Goal: Transaction & Acquisition: Download file/media

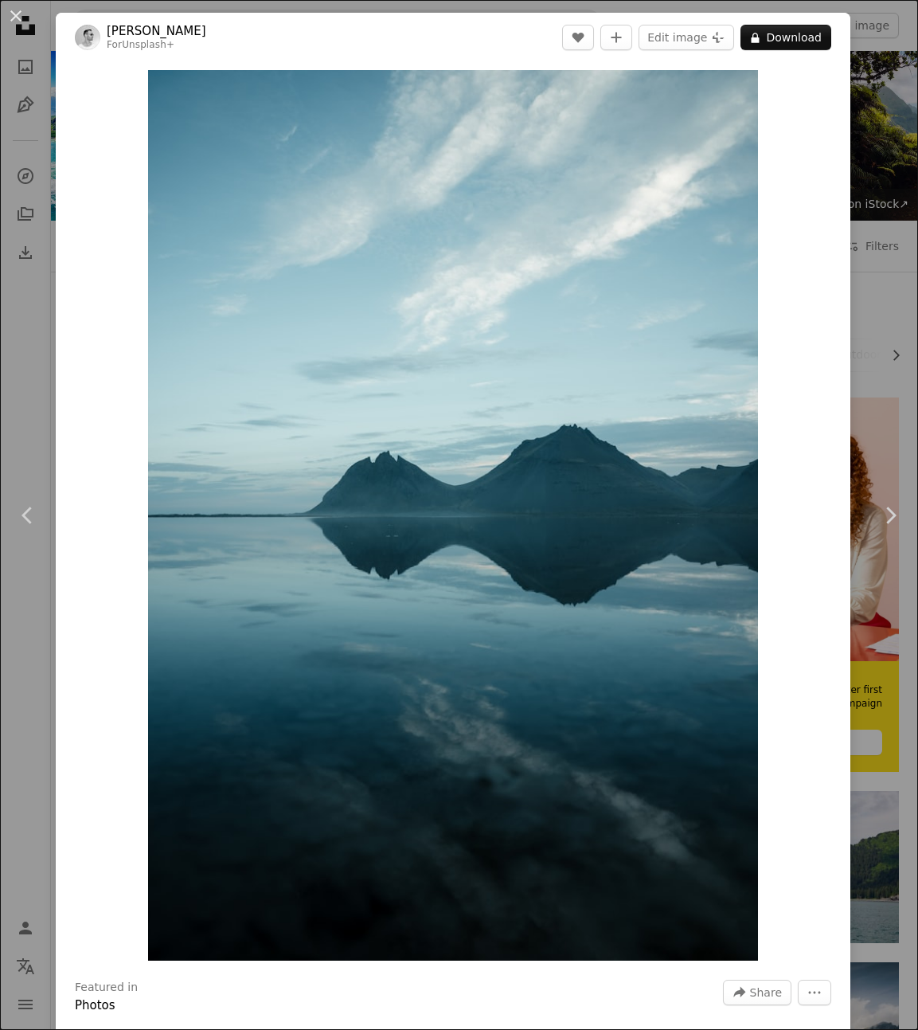
scroll to position [7418, 0]
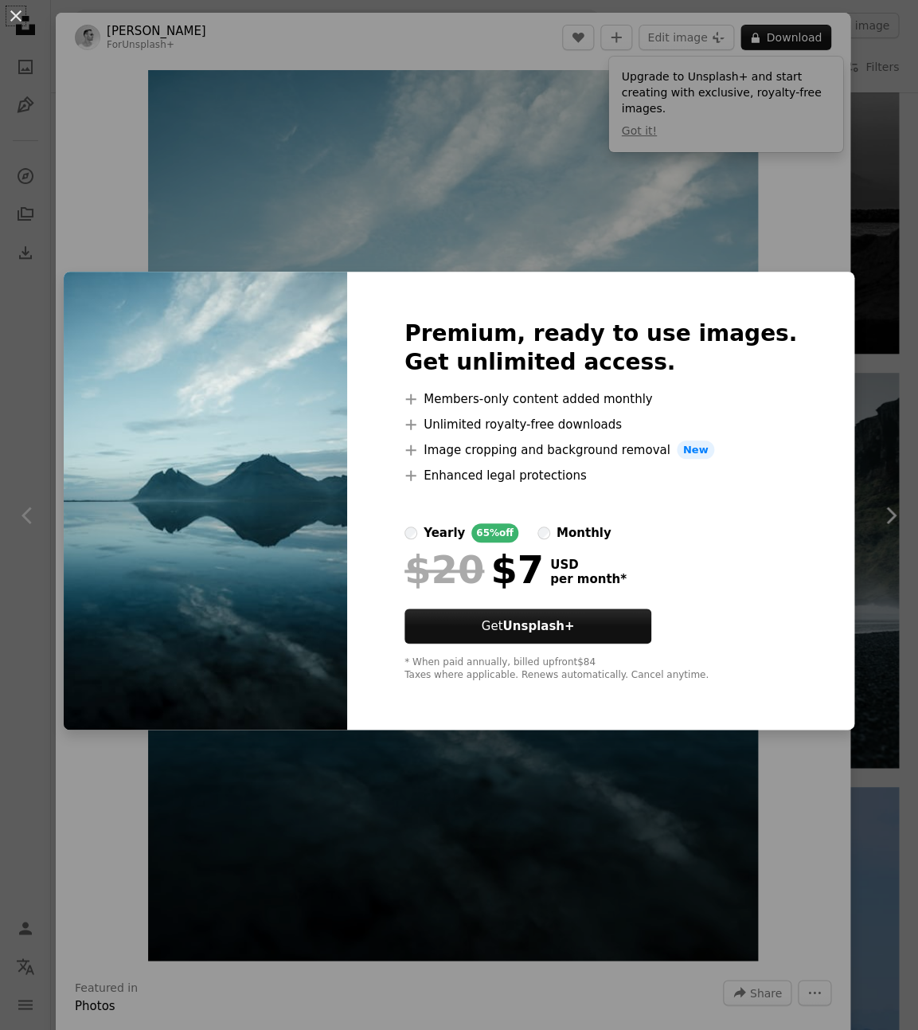
click at [833, 249] on div "An X shape Premium, ready to use images. Get unlimited access. A plus sign Memb…" at bounding box center [459, 515] width 918 height 1030
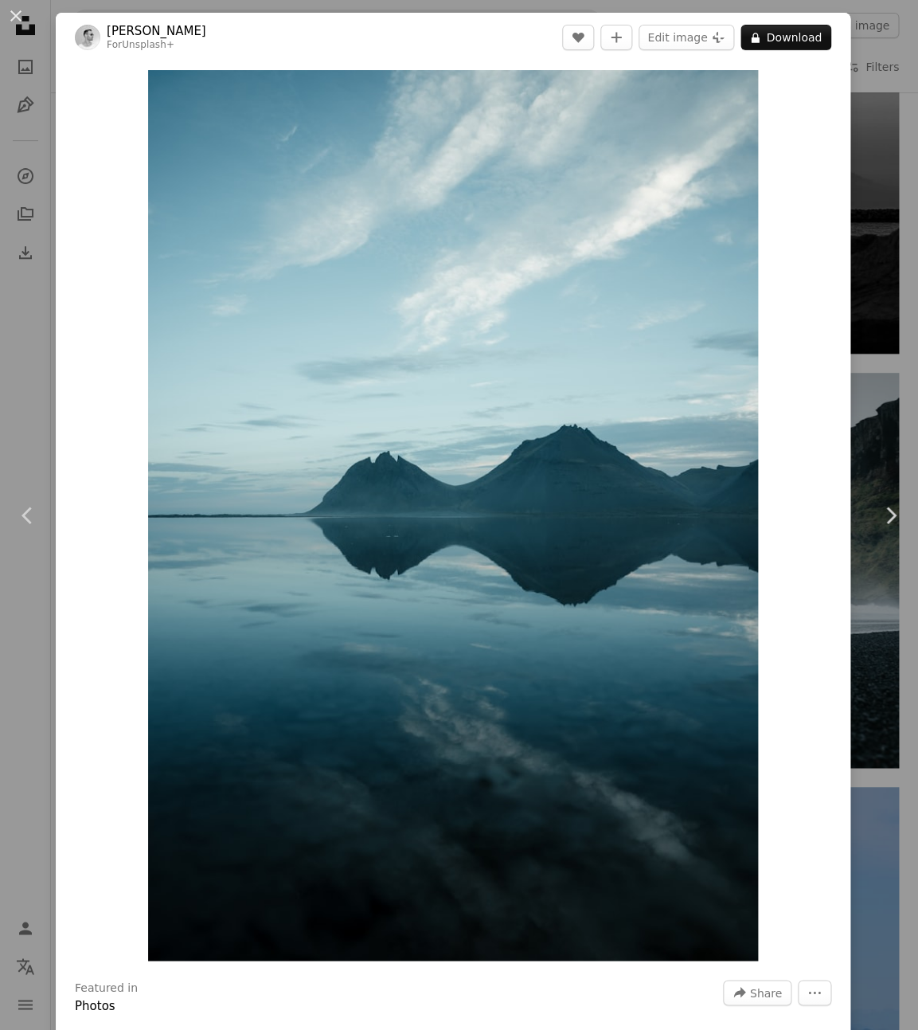
click at [878, 153] on div "An X shape Chevron left Chevron right [PERSON_NAME] For Unsplash+ A heart A plu…" at bounding box center [459, 515] width 918 height 1030
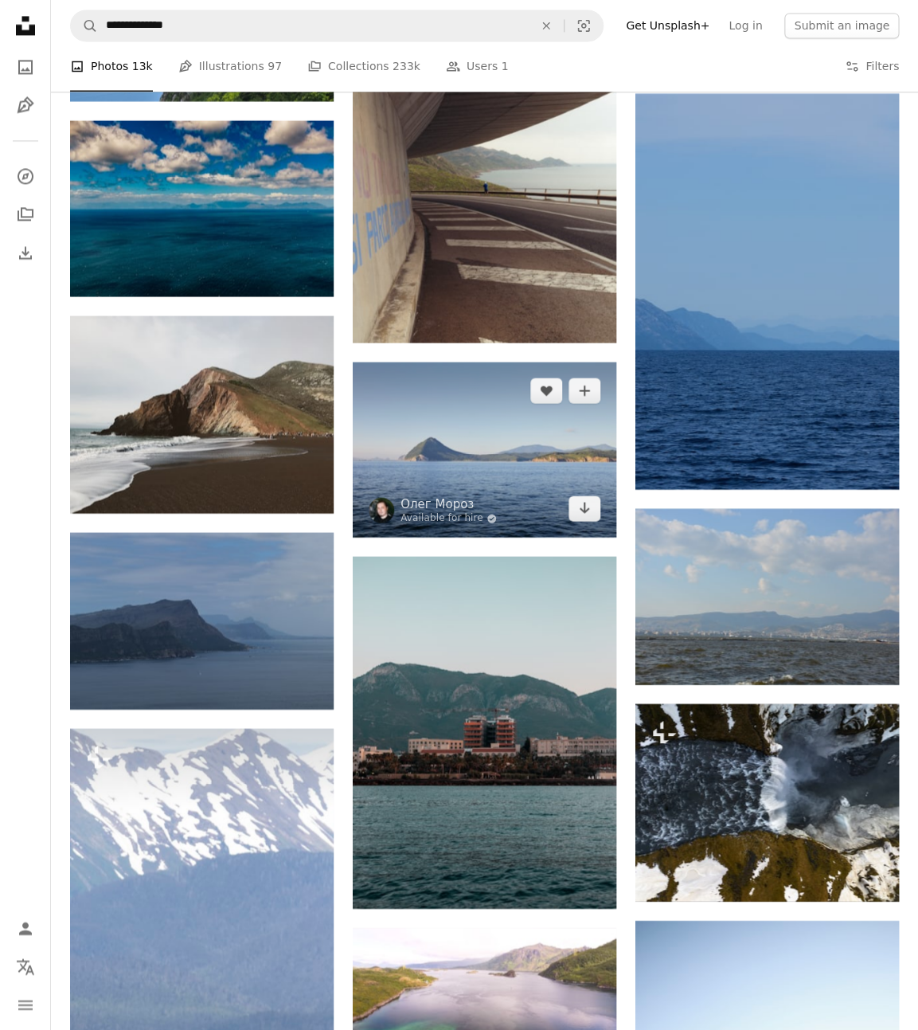
scroll to position [8110, 0]
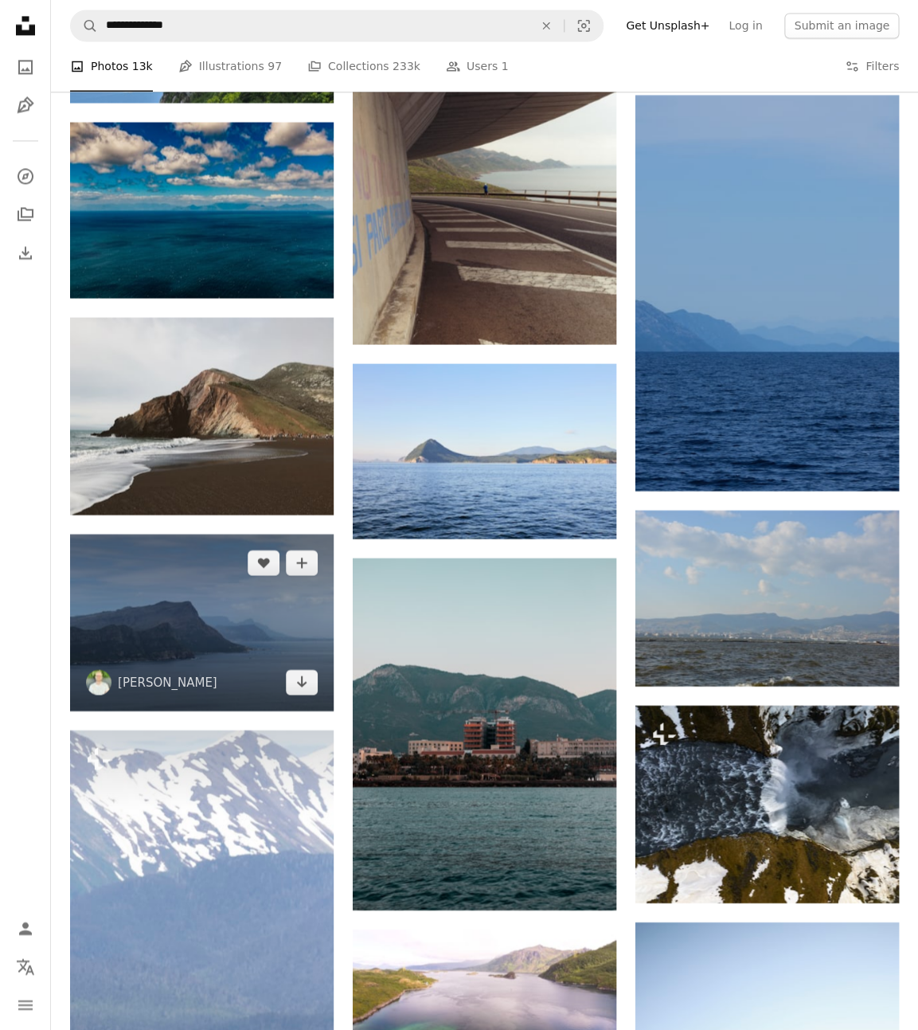
click at [230, 620] on img at bounding box center [202, 622] width 264 height 177
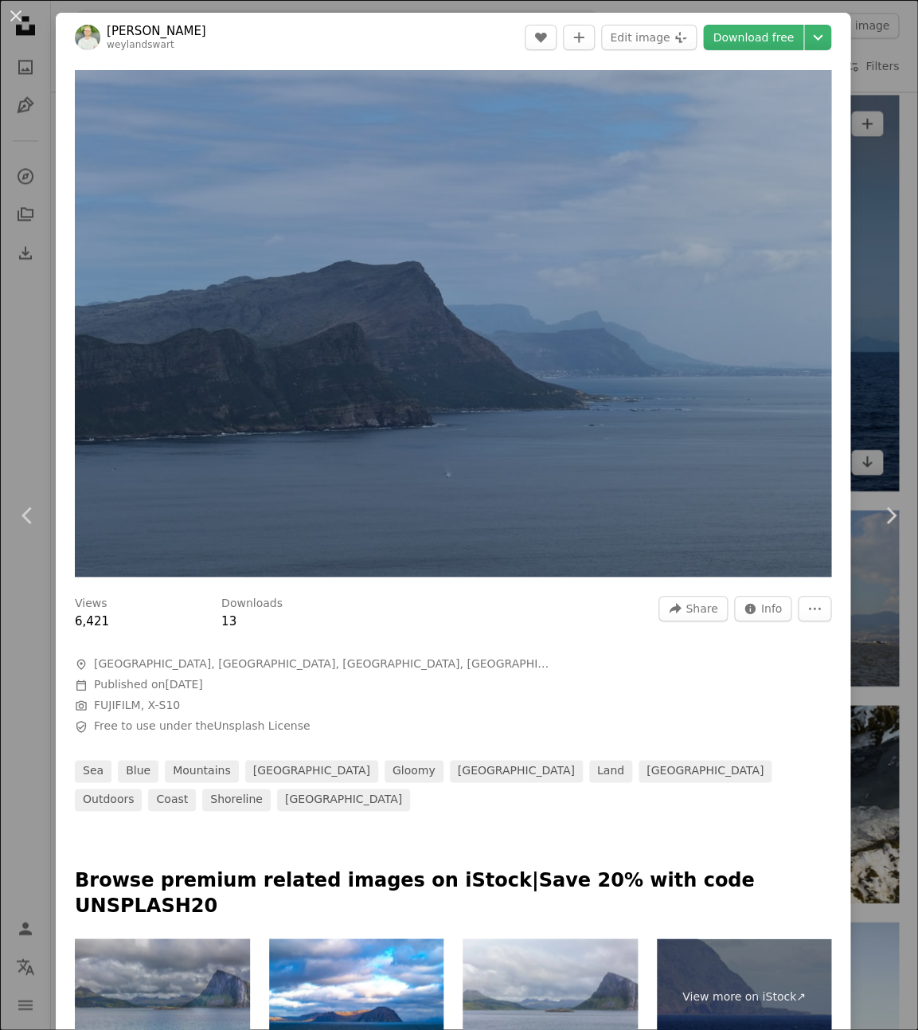
click at [895, 234] on div "An X shape Chevron left Chevron right [PERSON_NAME] weylandswart A heart A plus…" at bounding box center [459, 515] width 918 height 1030
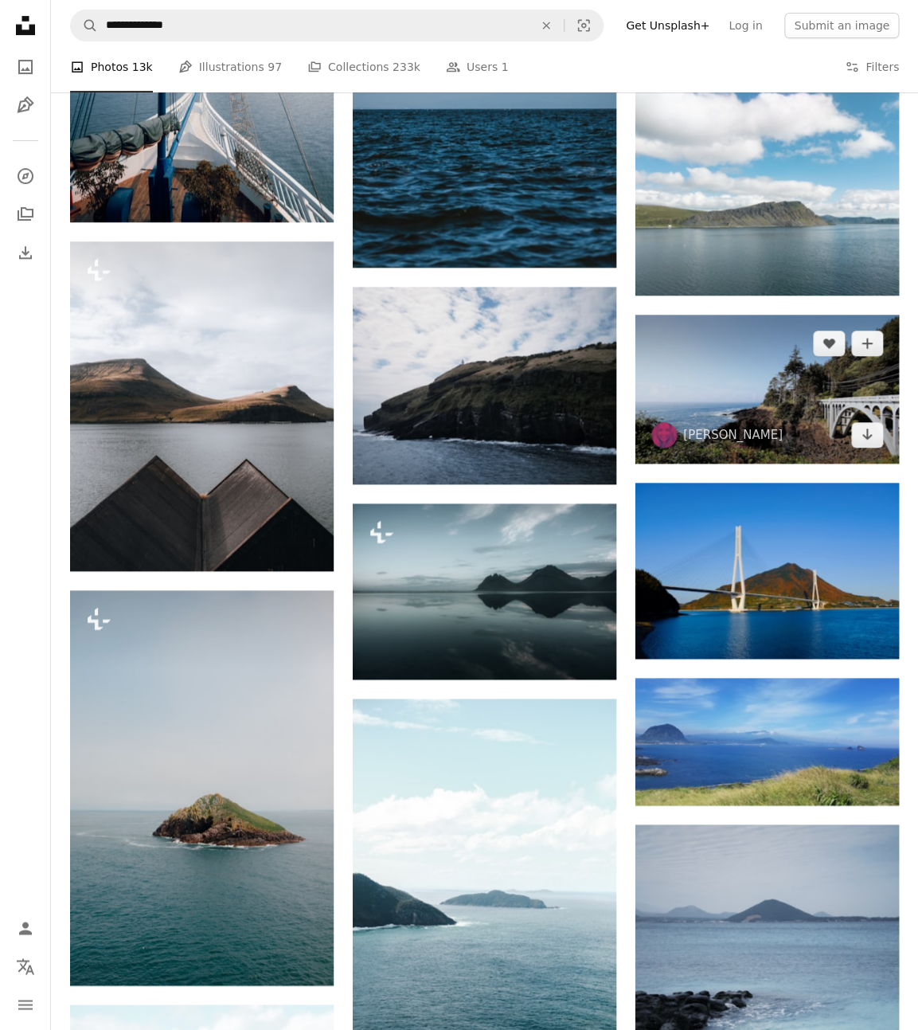
scroll to position [9553, 0]
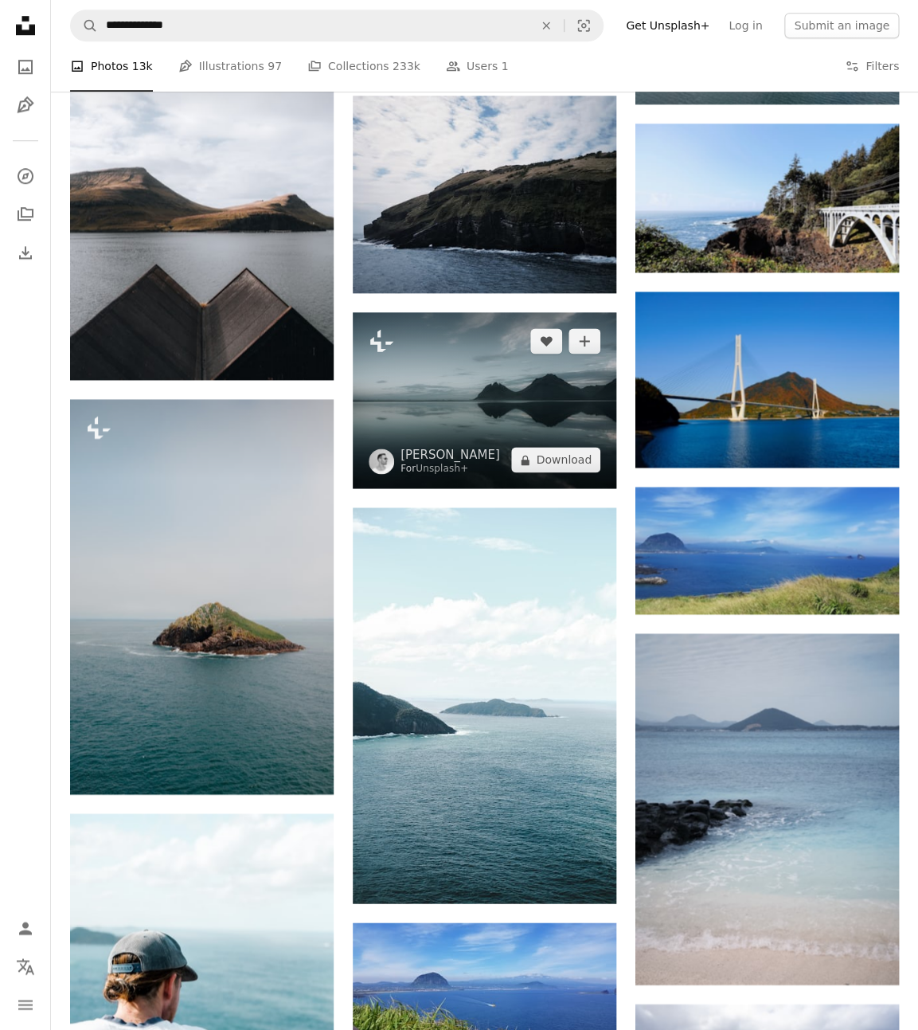
click at [540, 400] on img at bounding box center [485, 400] width 264 height 176
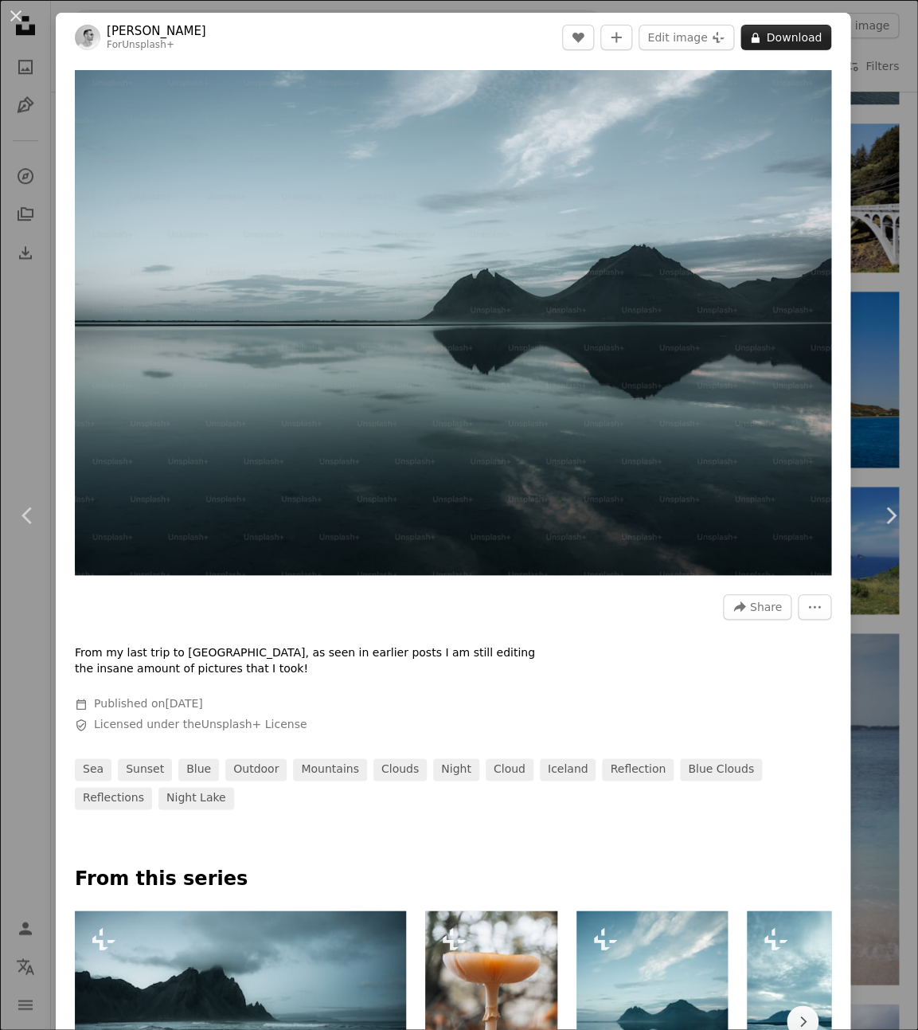
click at [799, 41] on button "A lock Download" at bounding box center [786, 37] width 91 height 25
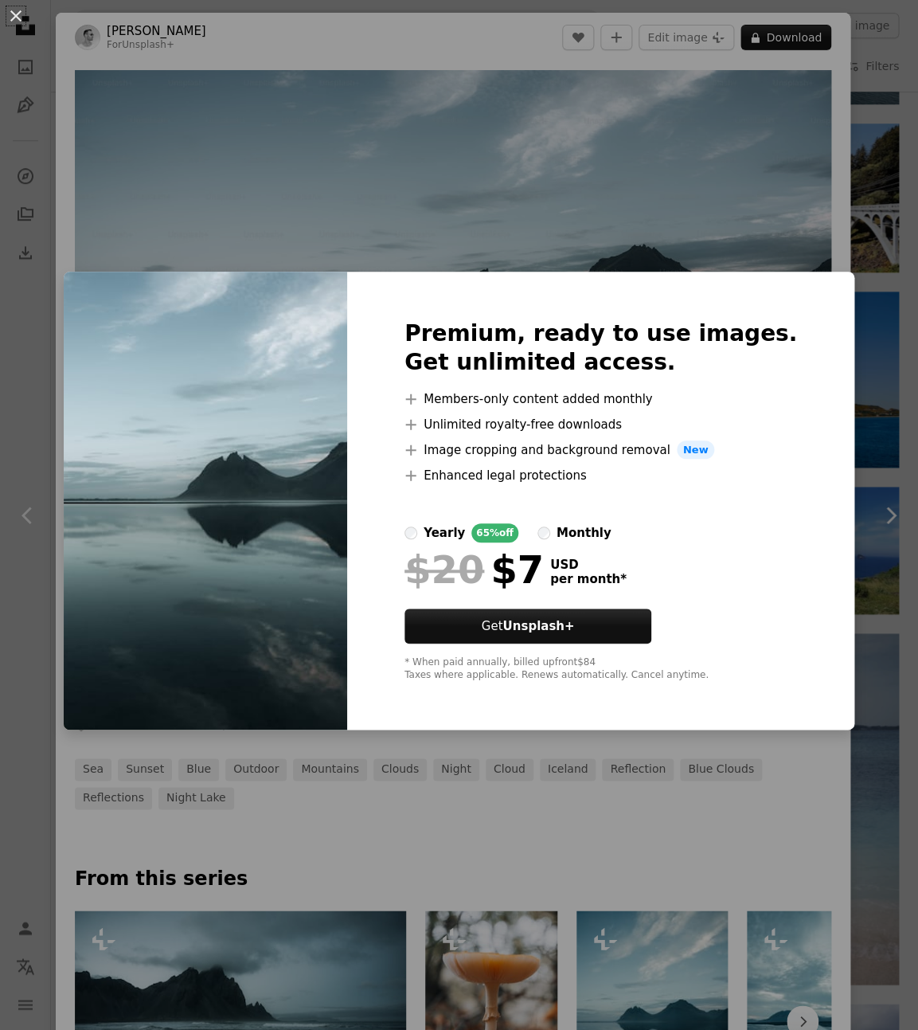
click at [747, 210] on div "An X shape Premium, ready to use images. Get unlimited access. A plus sign Memb…" at bounding box center [459, 515] width 918 height 1030
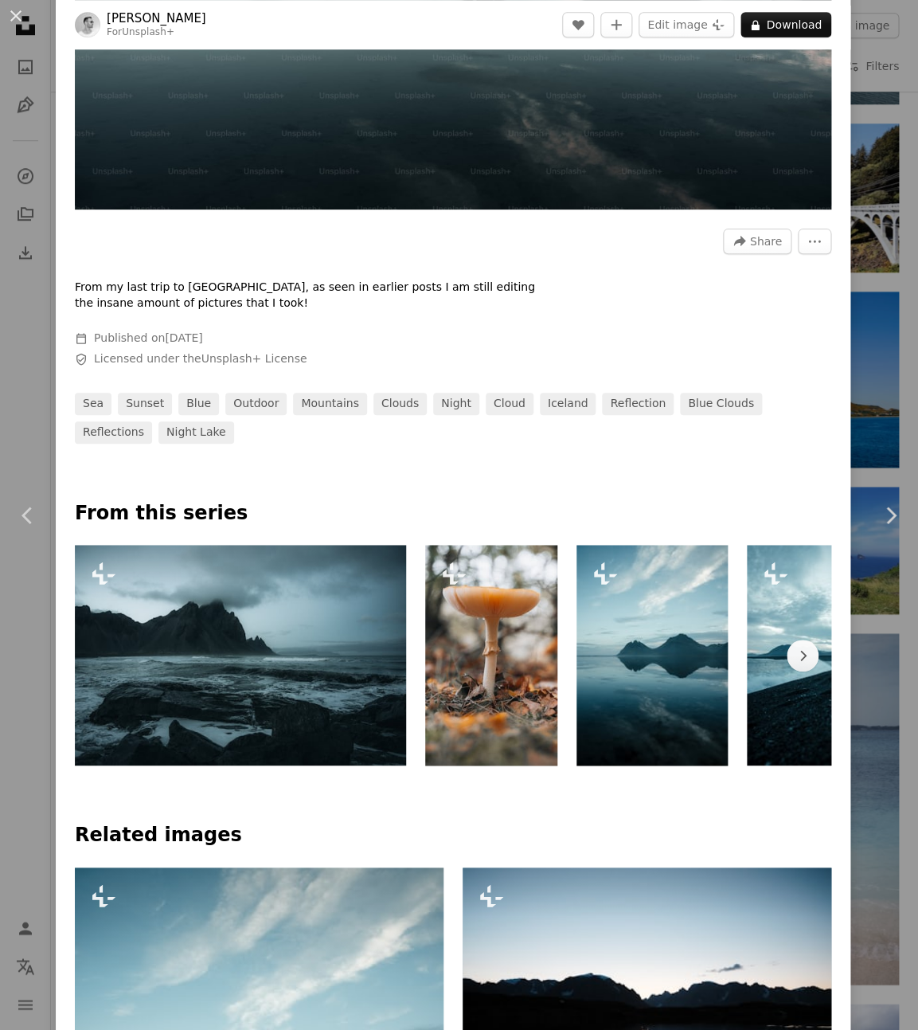
scroll to position [364, 0]
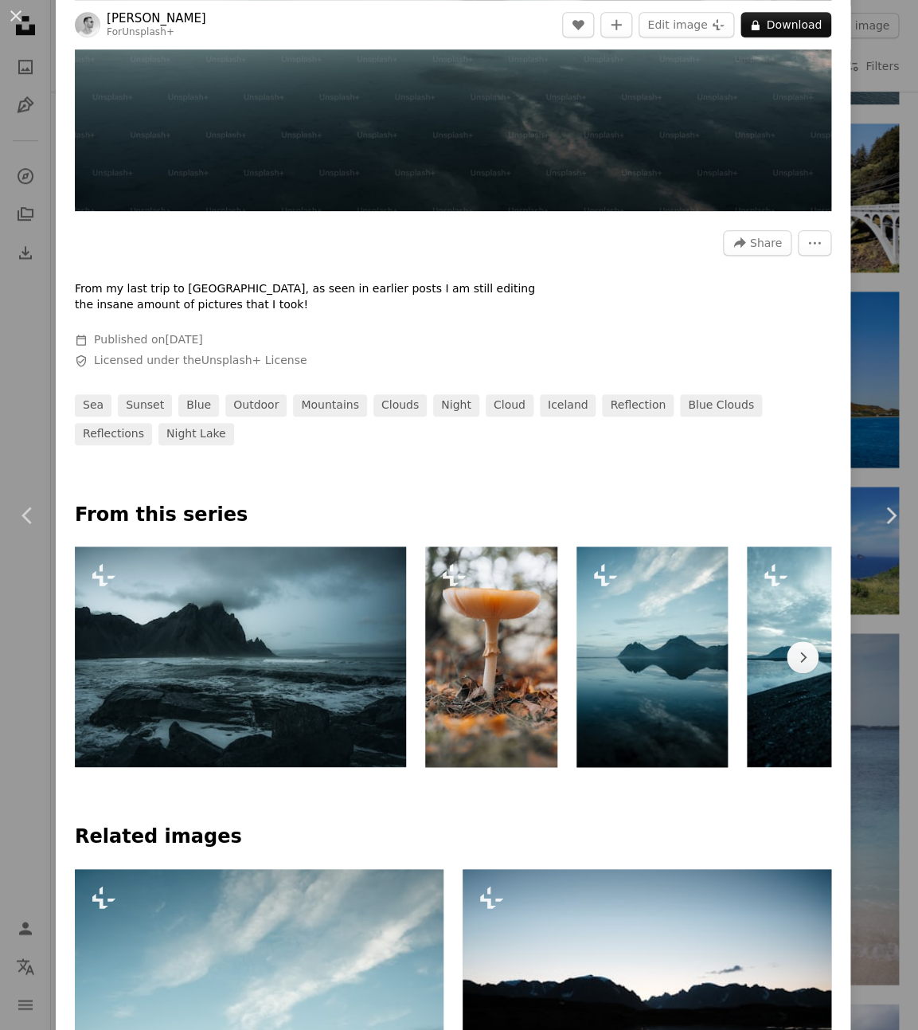
click at [250, 645] on img at bounding box center [240, 656] width 331 height 221
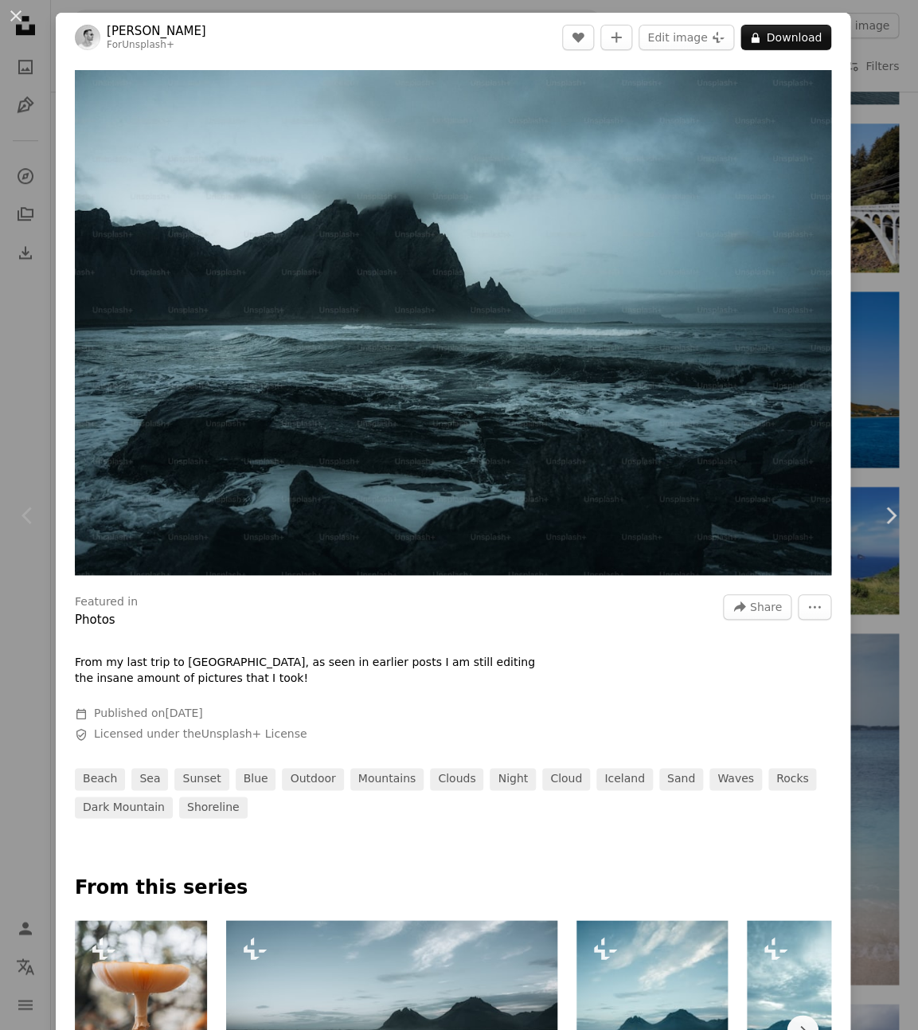
click at [888, 130] on div "An X shape Chevron left Chevron right [PERSON_NAME] For Unsplash+ A heart A plu…" at bounding box center [459, 515] width 918 height 1030
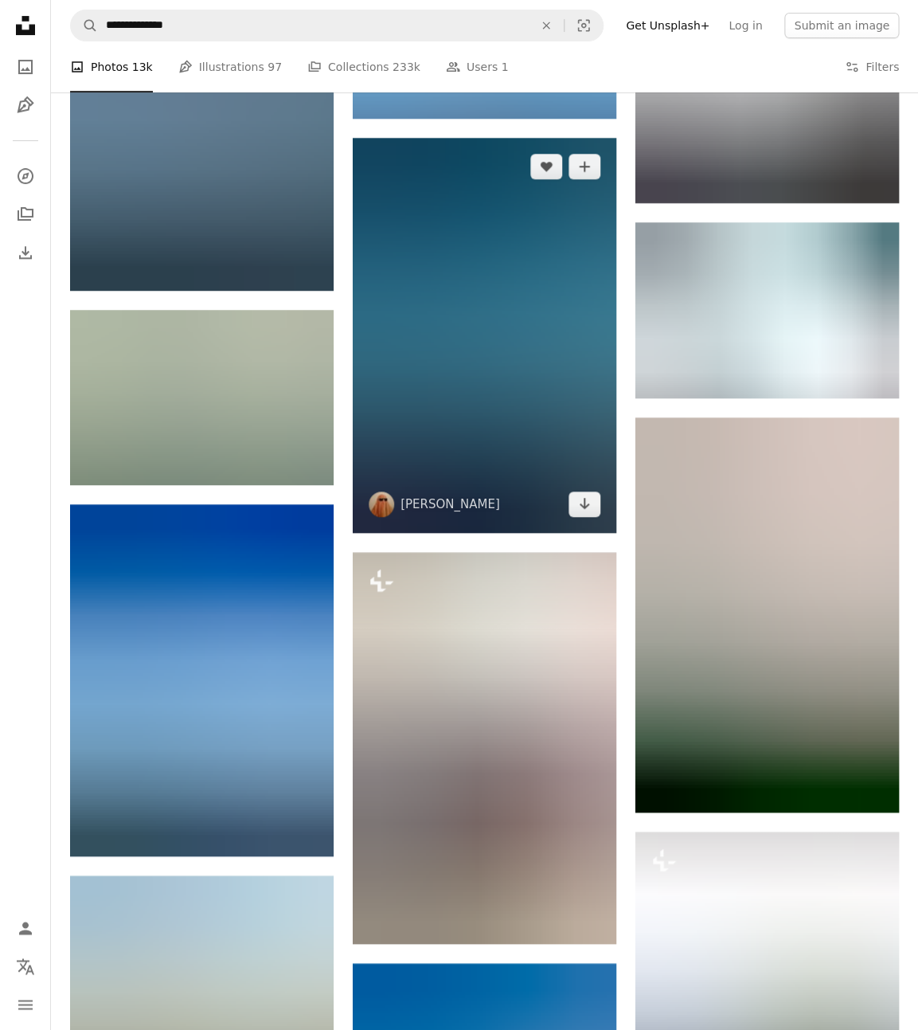
scroll to position [12897, 0]
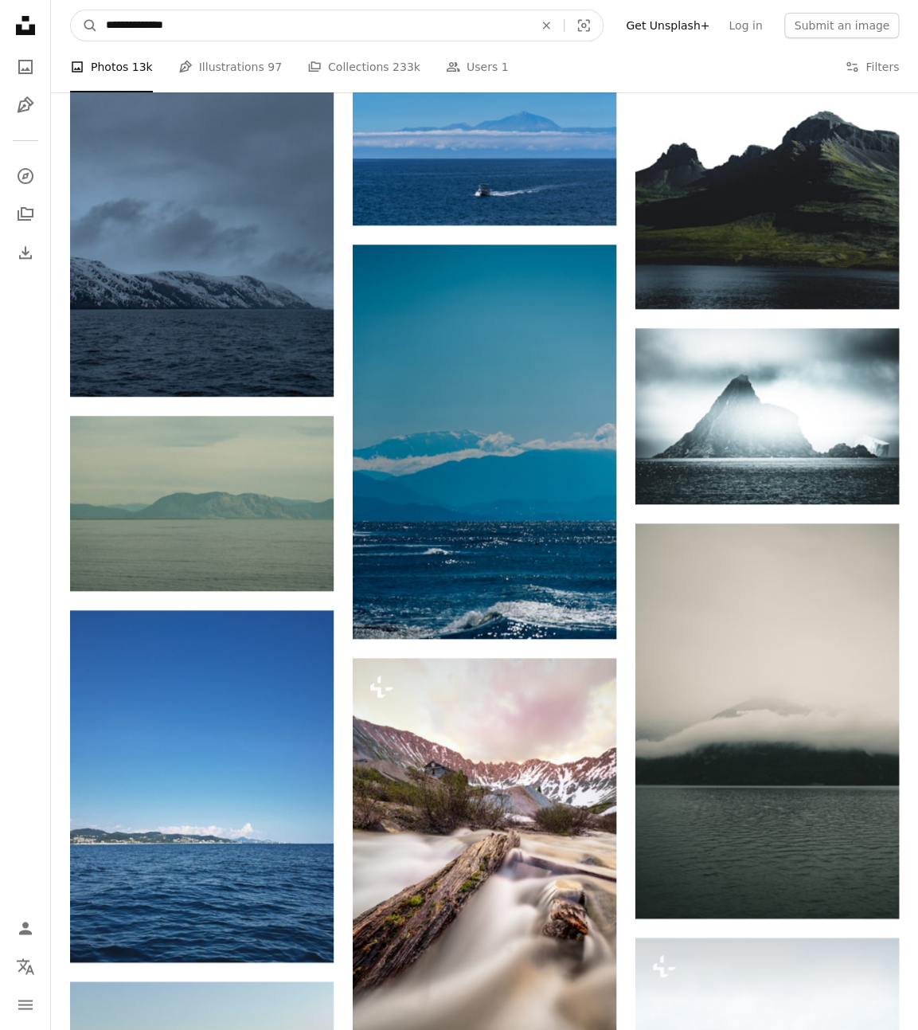
click at [389, 26] on input "**********" at bounding box center [313, 25] width 431 height 30
type input "**********"
click button "A magnifying glass" at bounding box center [84, 25] width 27 height 30
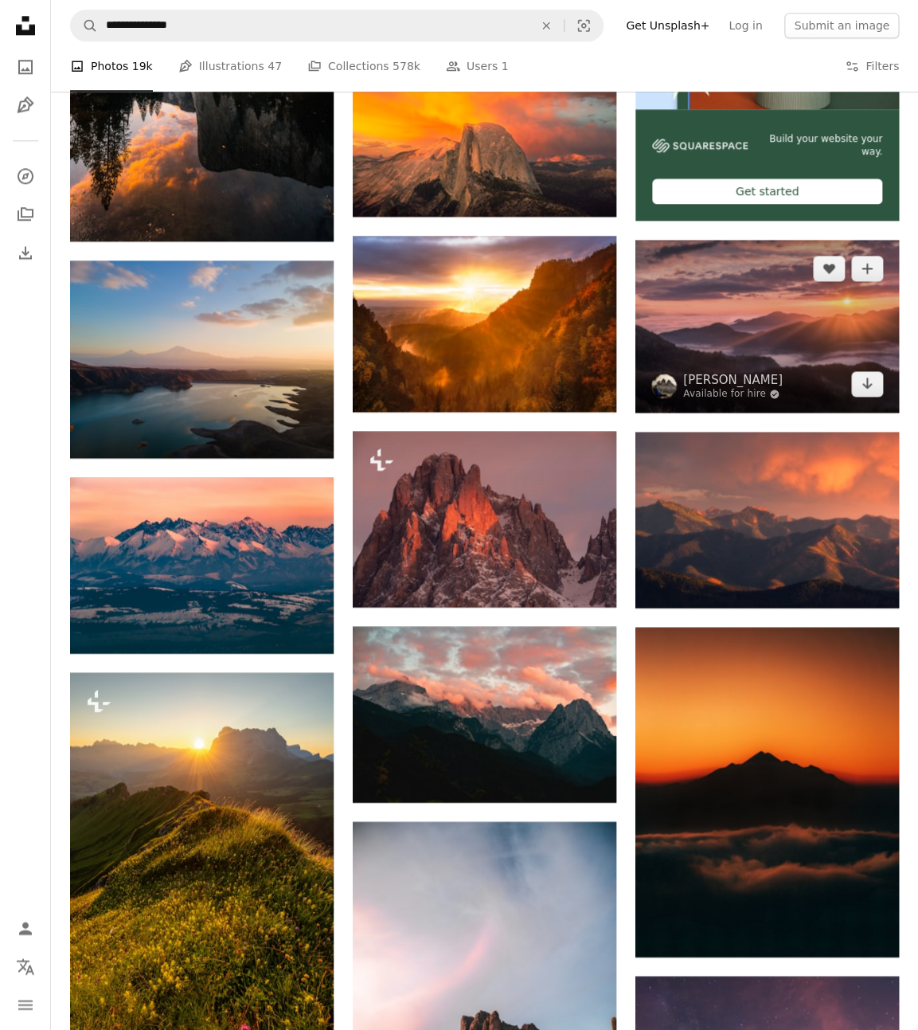
scroll to position [550, 0]
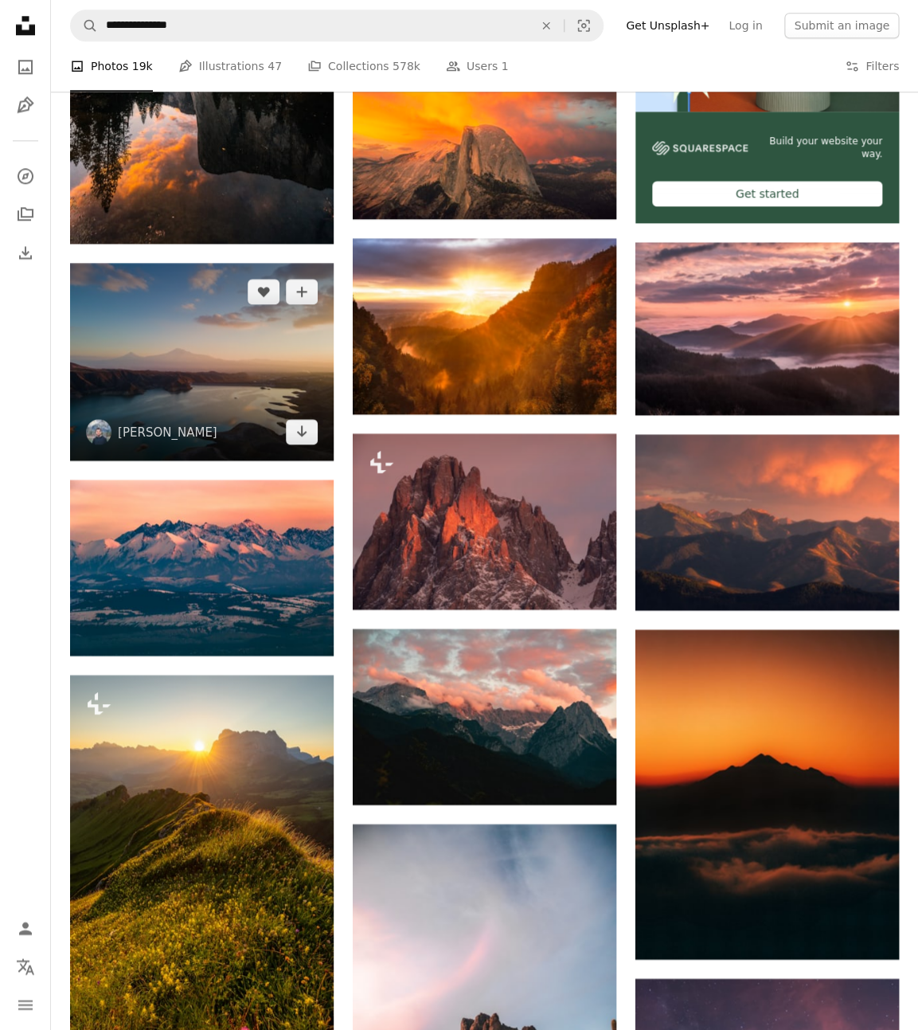
click at [272, 346] on img at bounding box center [202, 362] width 264 height 198
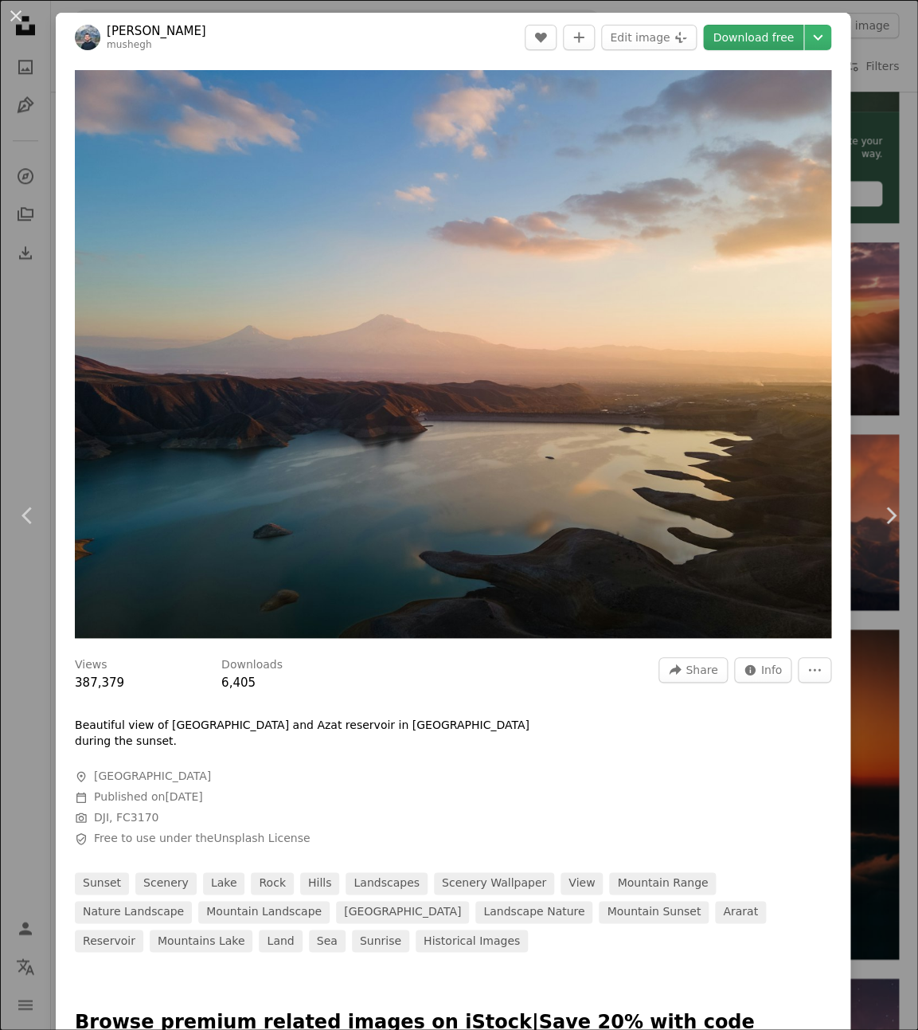
click at [769, 41] on link "Download free" at bounding box center [753, 37] width 100 height 25
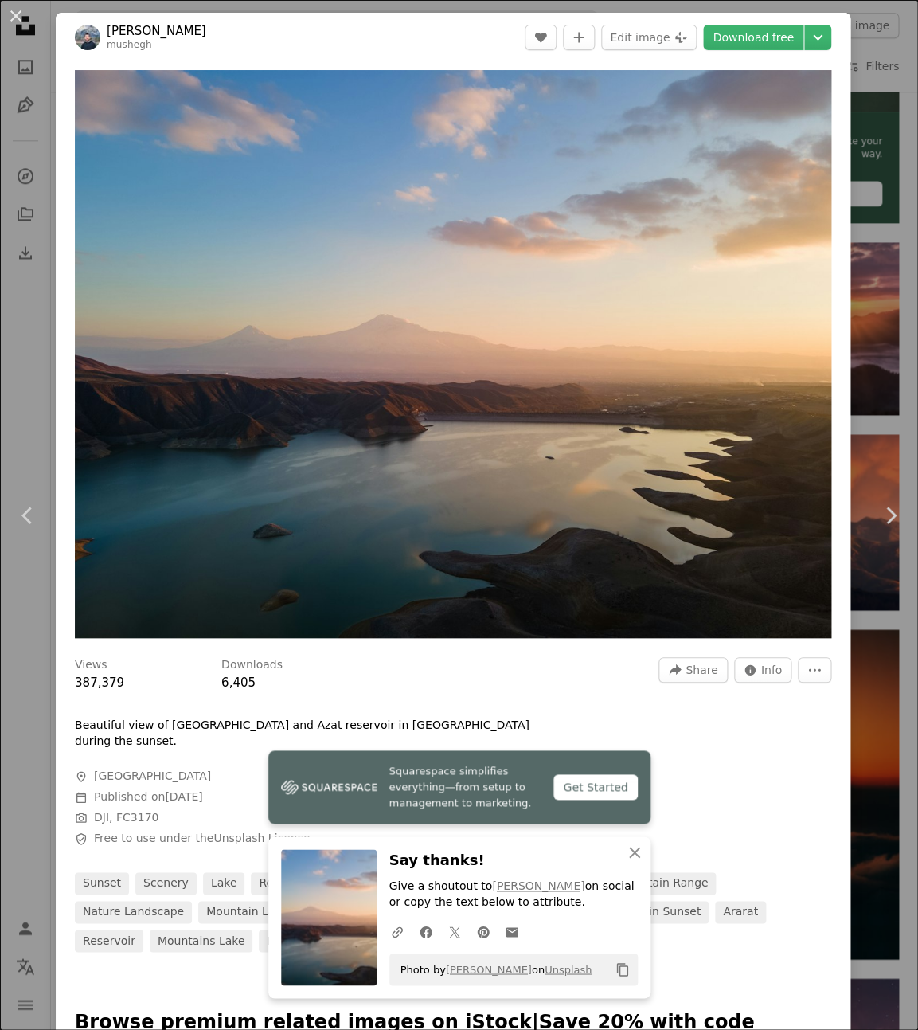
click at [896, 295] on div "An X shape Chevron left Chevron right Squarespace simplifies everything—from se…" at bounding box center [459, 515] width 918 height 1030
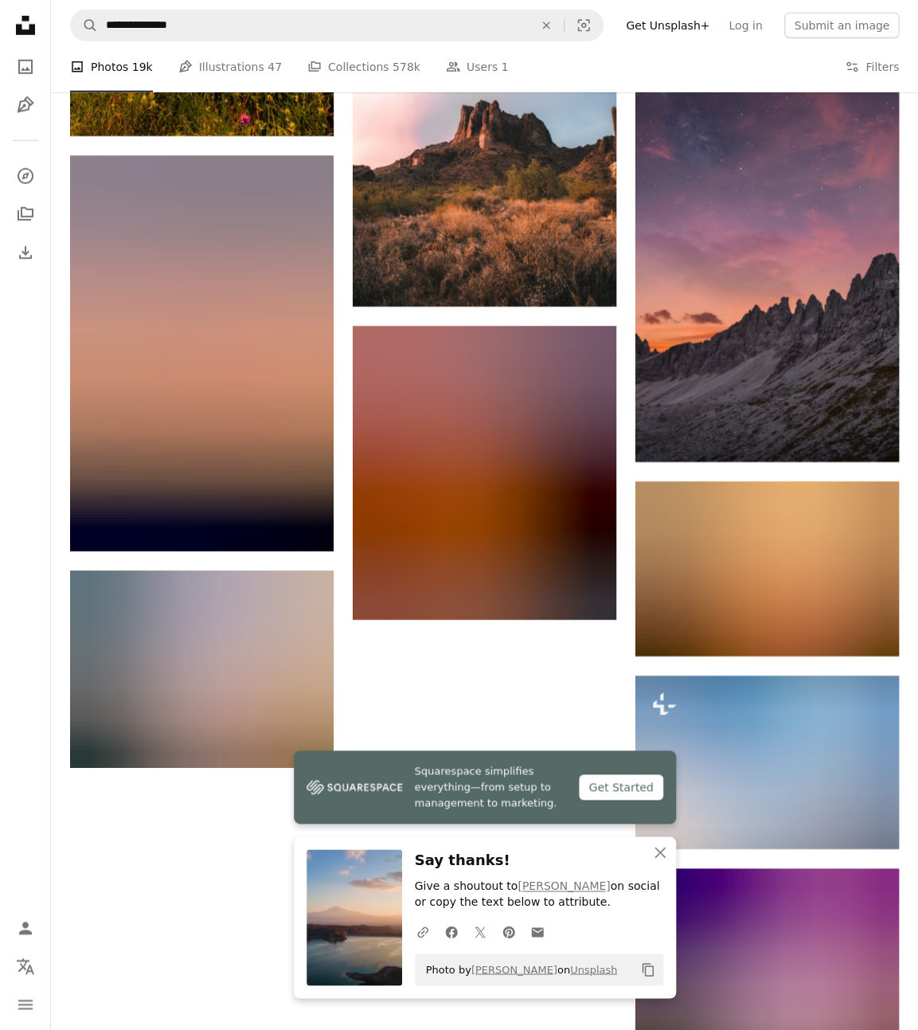
scroll to position [1477, 0]
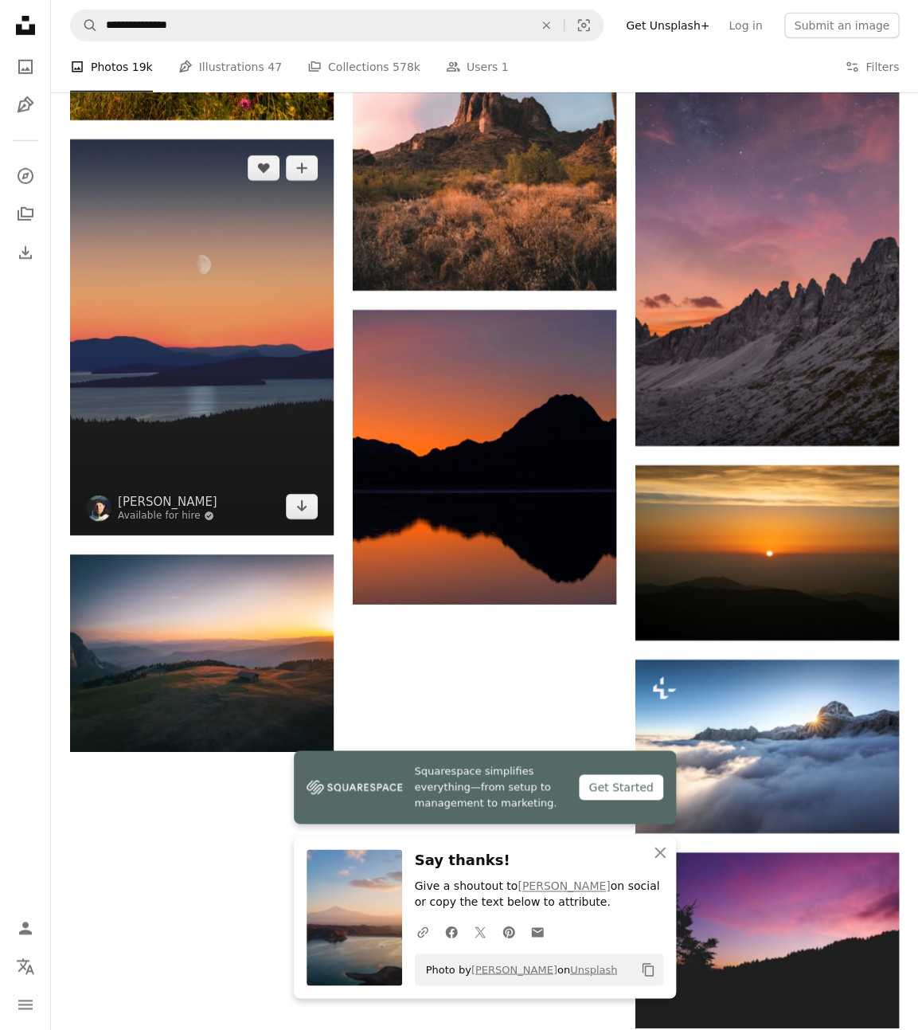
click at [291, 237] on img at bounding box center [202, 337] width 264 height 396
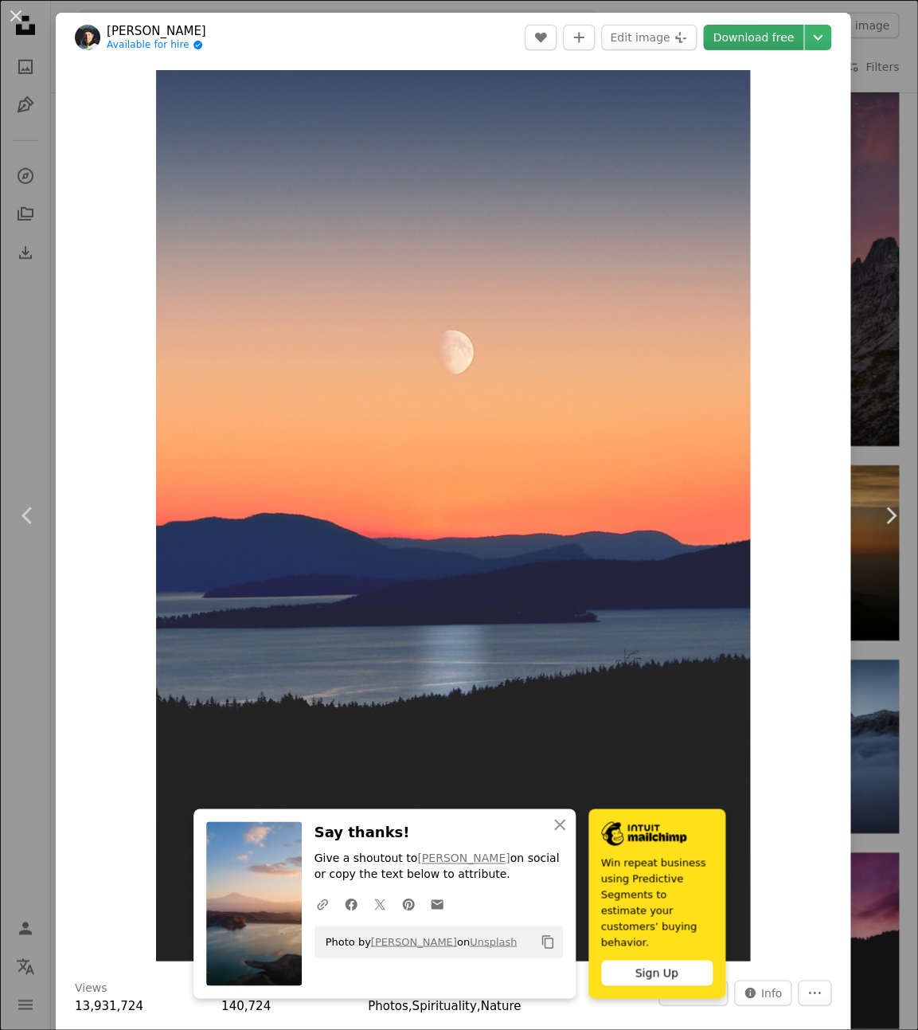
click at [758, 41] on link "Download free" at bounding box center [753, 37] width 100 height 25
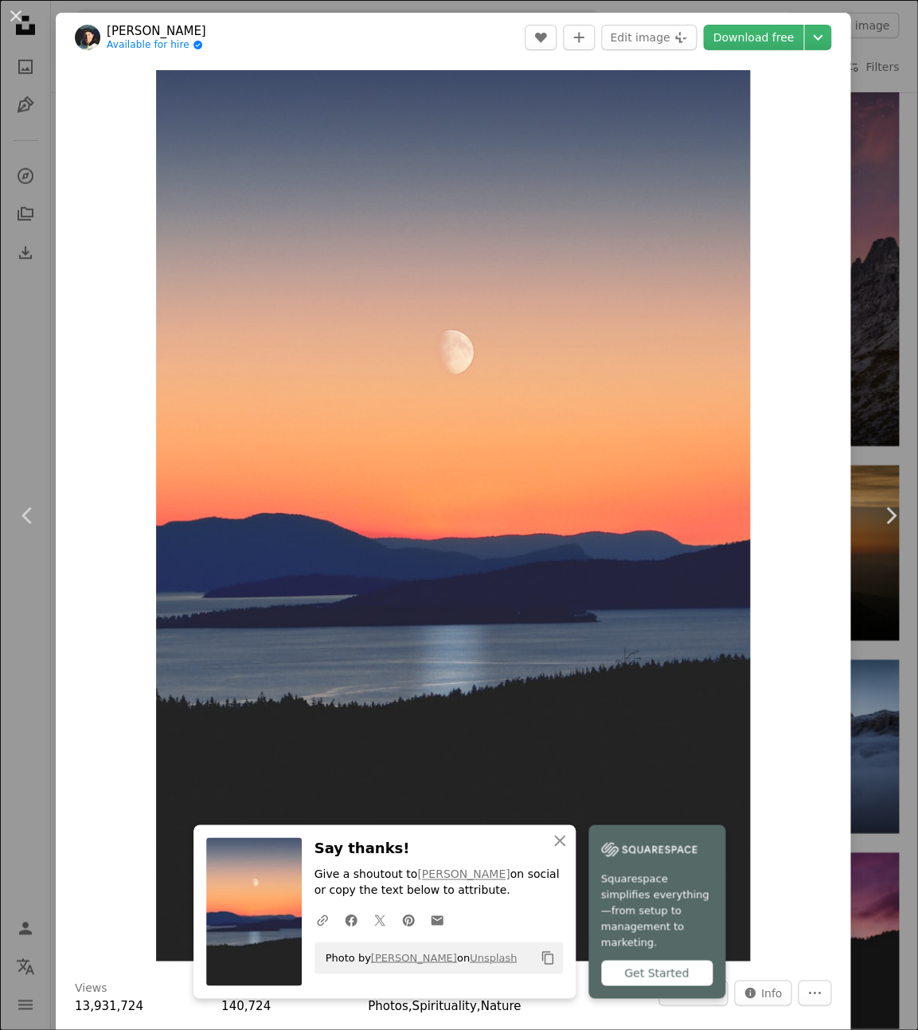
click at [872, 76] on div "An X shape Chevron left Chevron right An X shape Close Say thanks! Give a shout…" at bounding box center [459, 515] width 918 height 1030
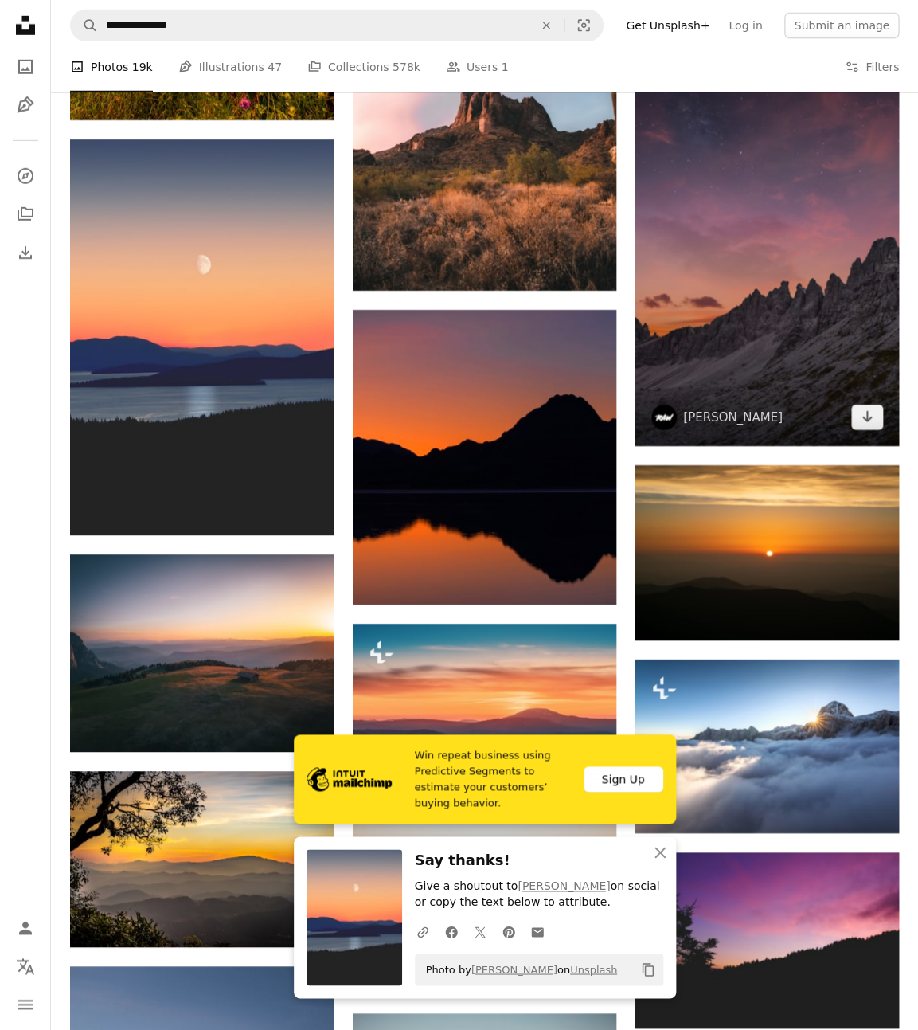
scroll to position [1546, 0]
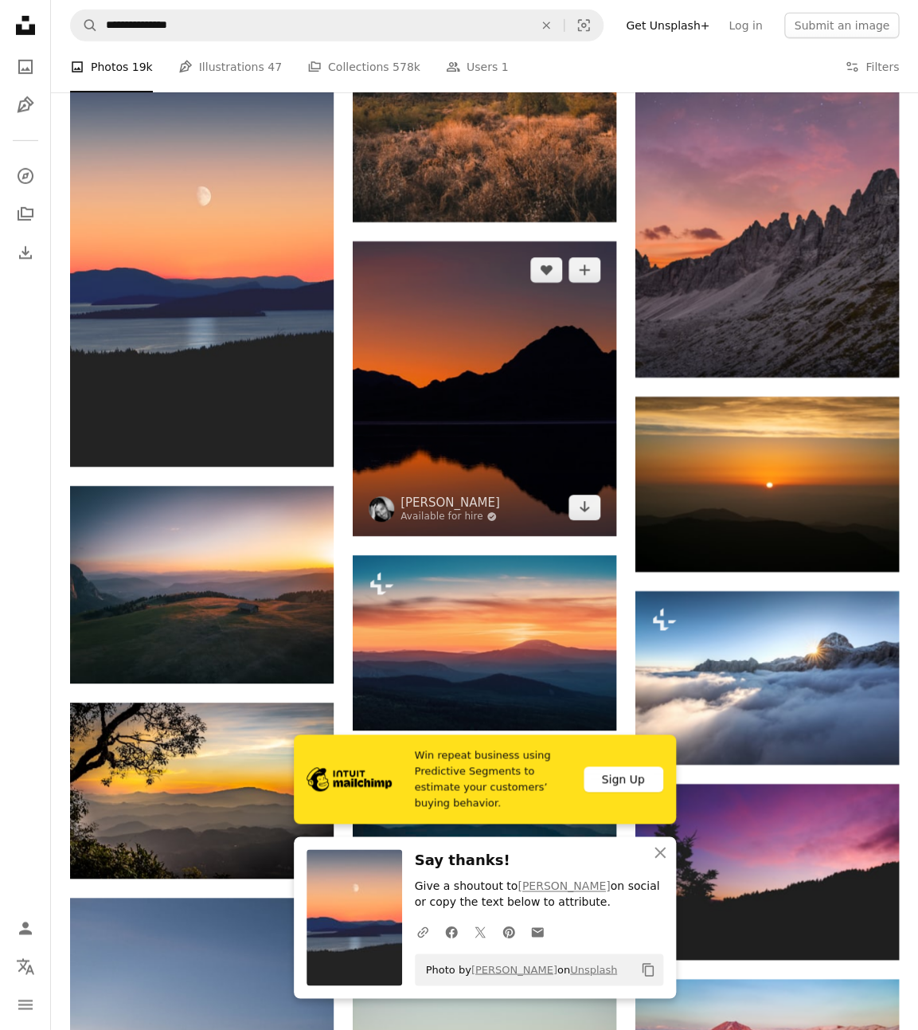
click at [510, 290] on img at bounding box center [485, 388] width 264 height 294
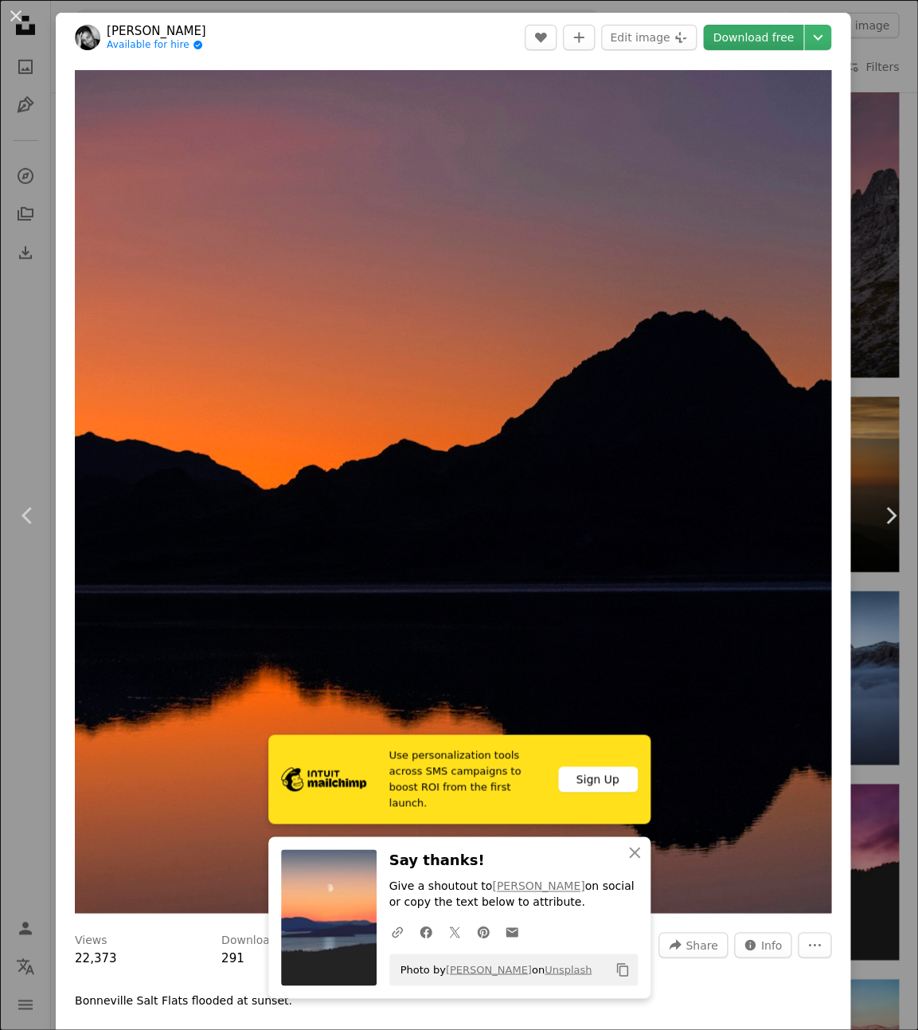
click at [762, 39] on link "Download free" at bounding box center [753, 37] width 100 height 25
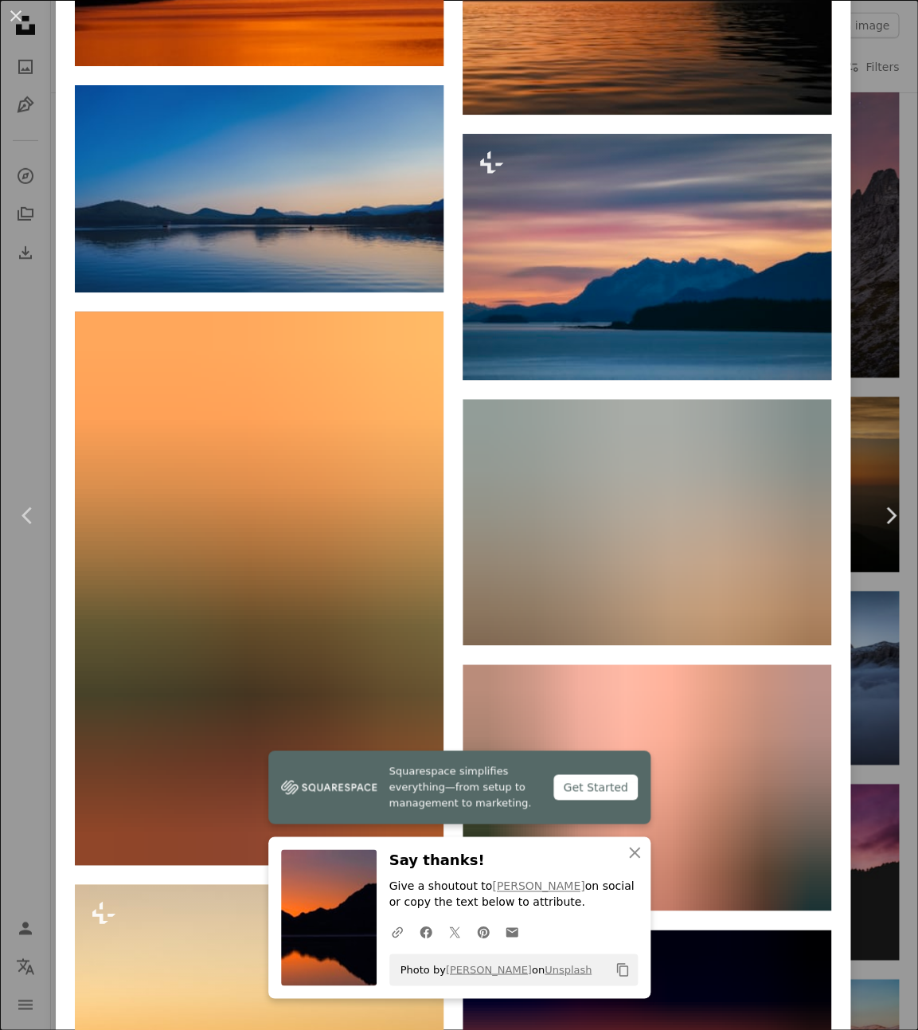
scroll to position [1711, 0]
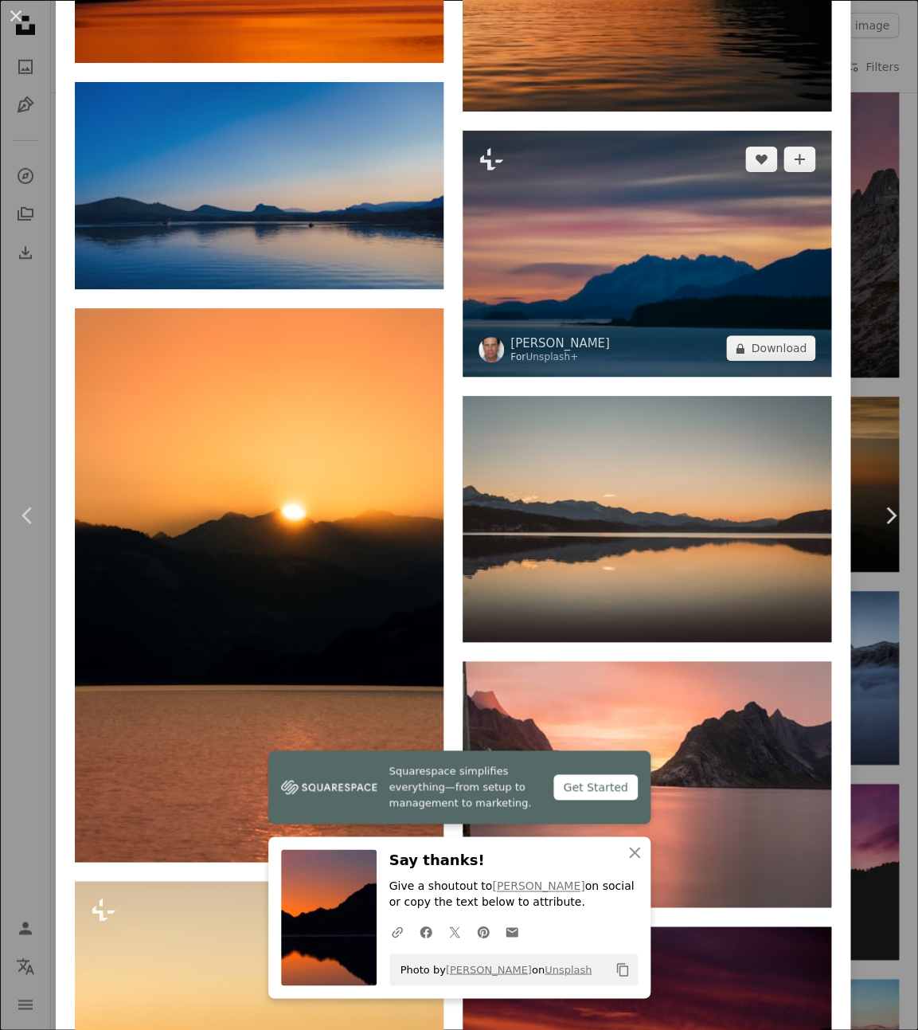
click at [750, 330] on img at bounding box center [647, 254] width 369 height 246
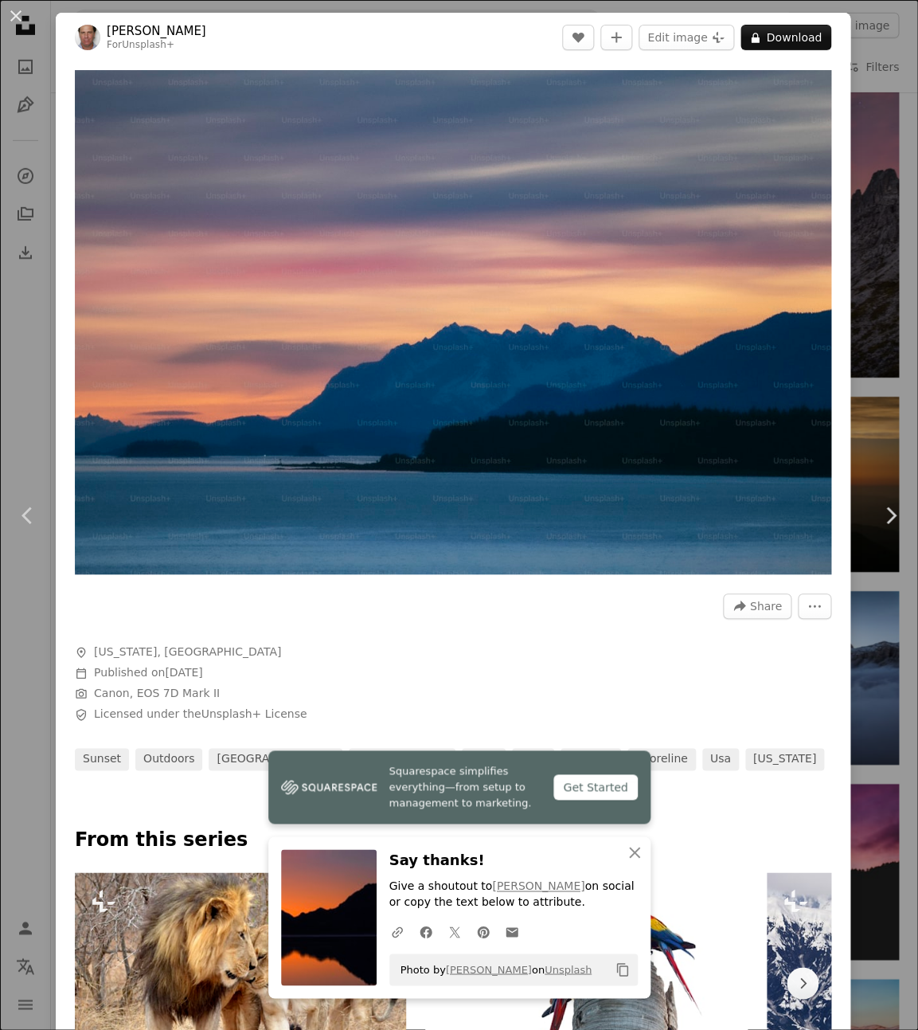
click at [872, 255] on div "An X shape Chevron left Chevron right Squarespace simplifies everything—from se…" at bounding box center [459, 515] width 918 height 1030
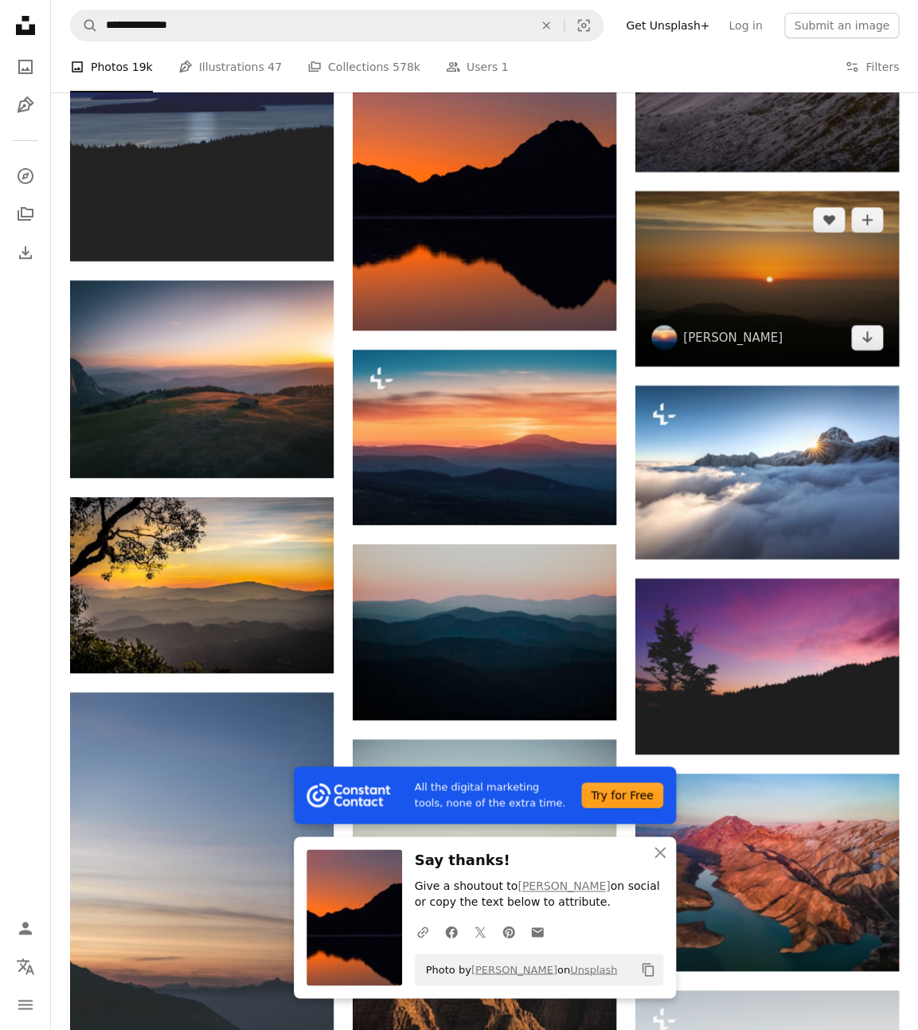
scroll to position [1750, 0]
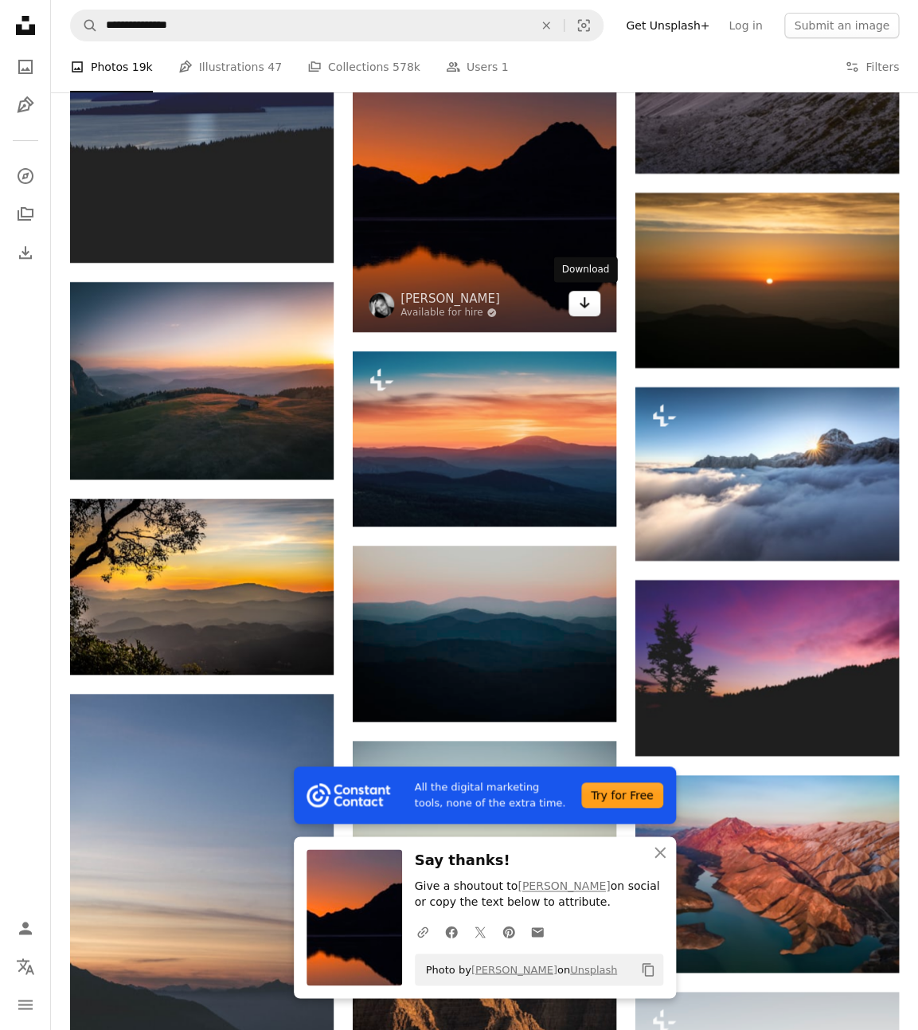
click at [588, 304] on icon "Arrow pointing down" at bounding box center [584, 302] width 13 height 19
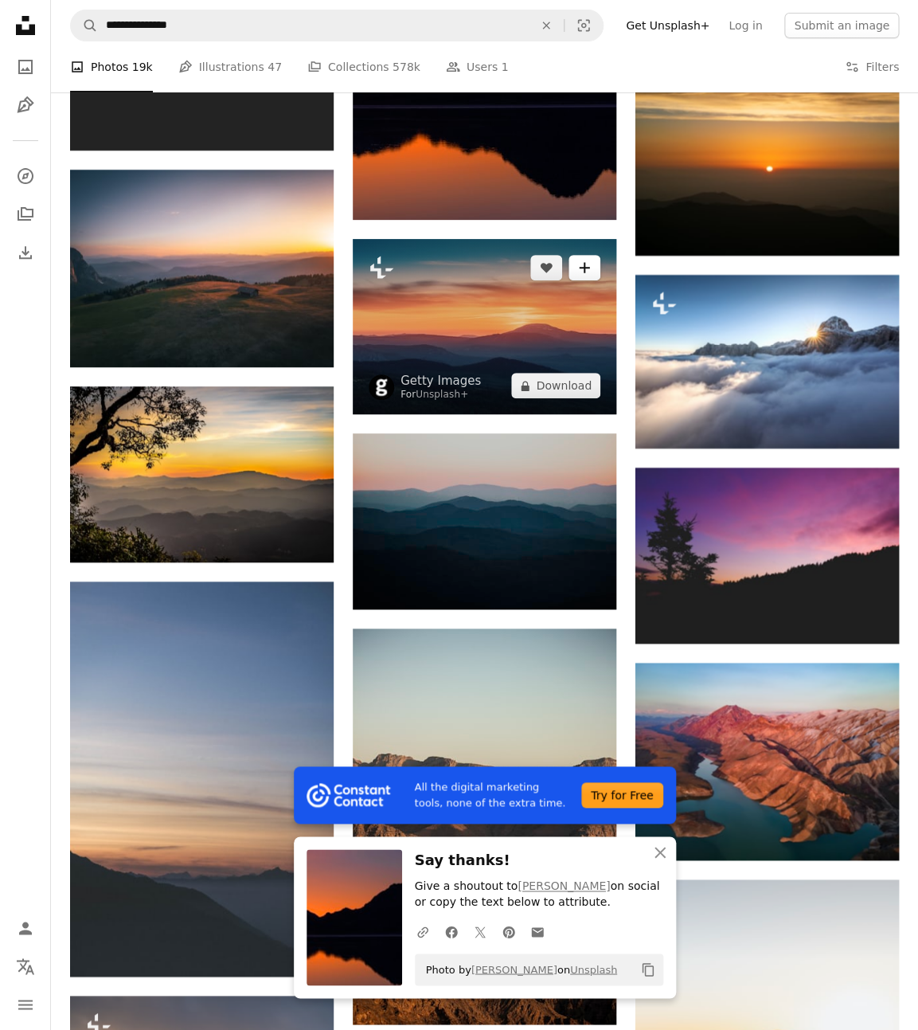
scroll to position [1860, 0]
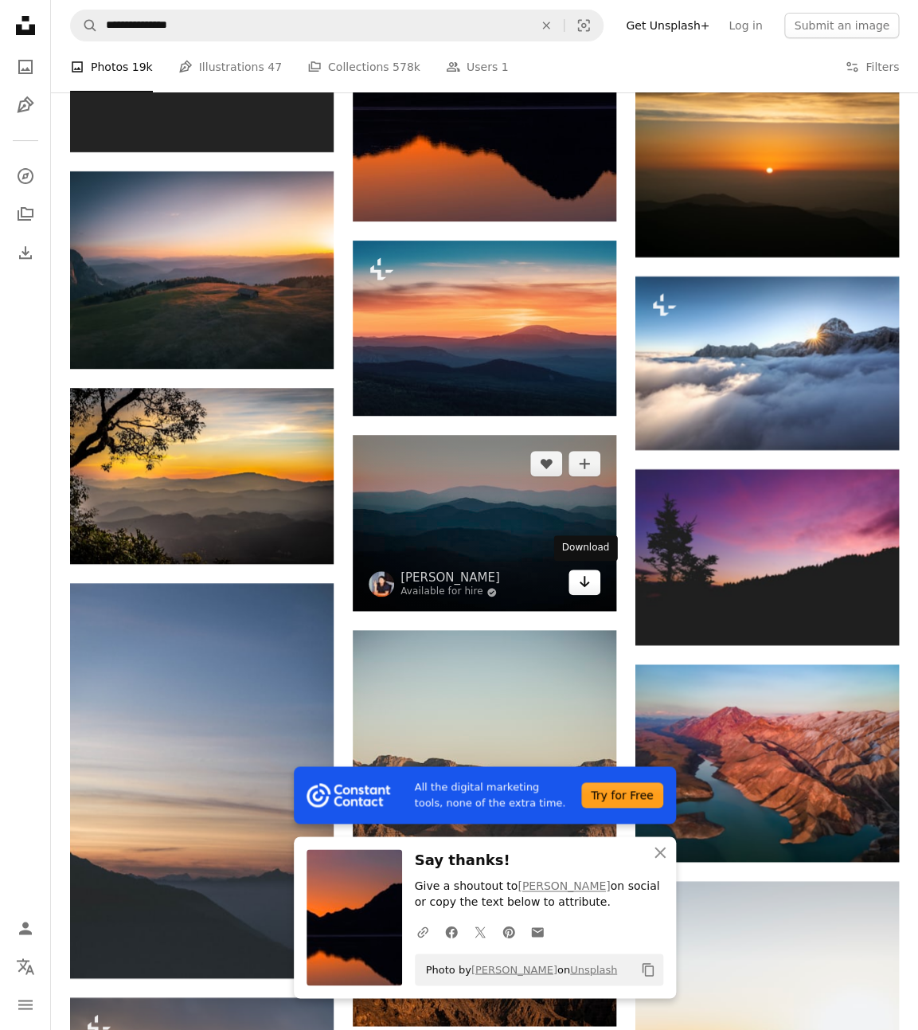
click at [589, 591] on link "Arrow pointing down" at bounding box center [585, 581] width 32 height 25
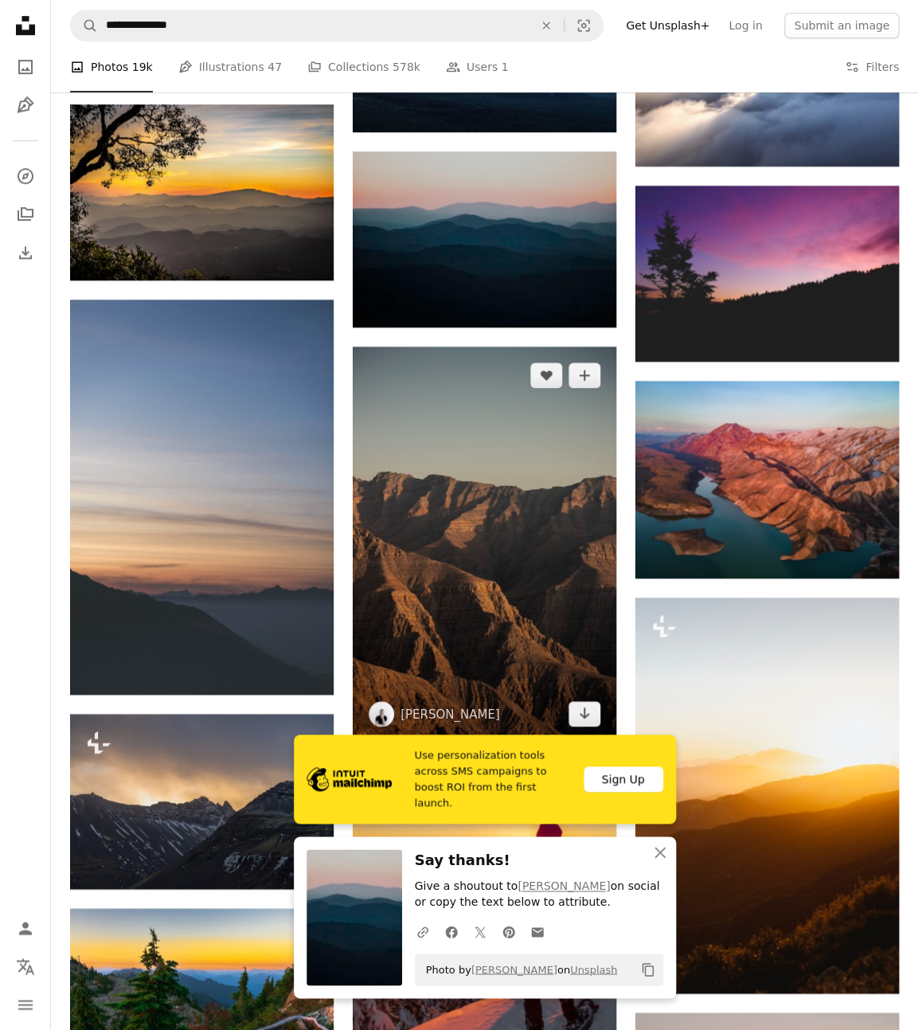
scroll to position [2224, 0]
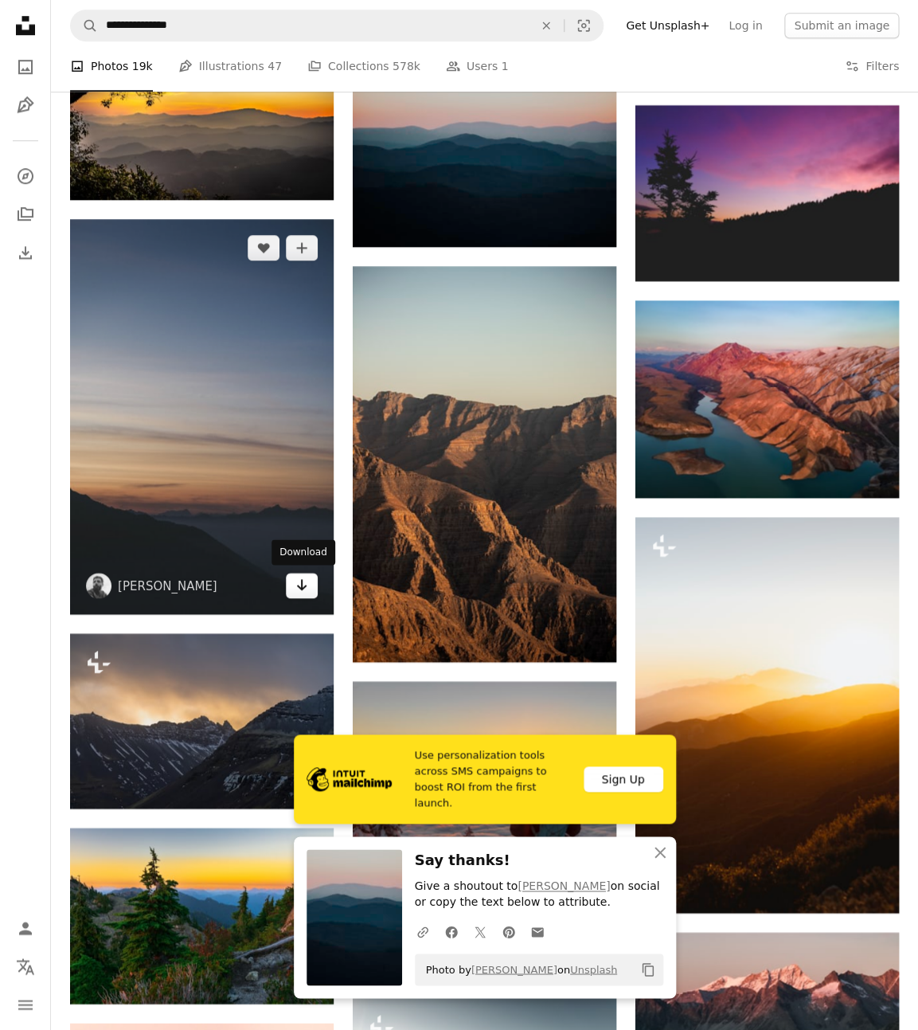
click at [307, 589] on icon "Arrow pointing down" at bounding box center [301, 584] width 13 height 19
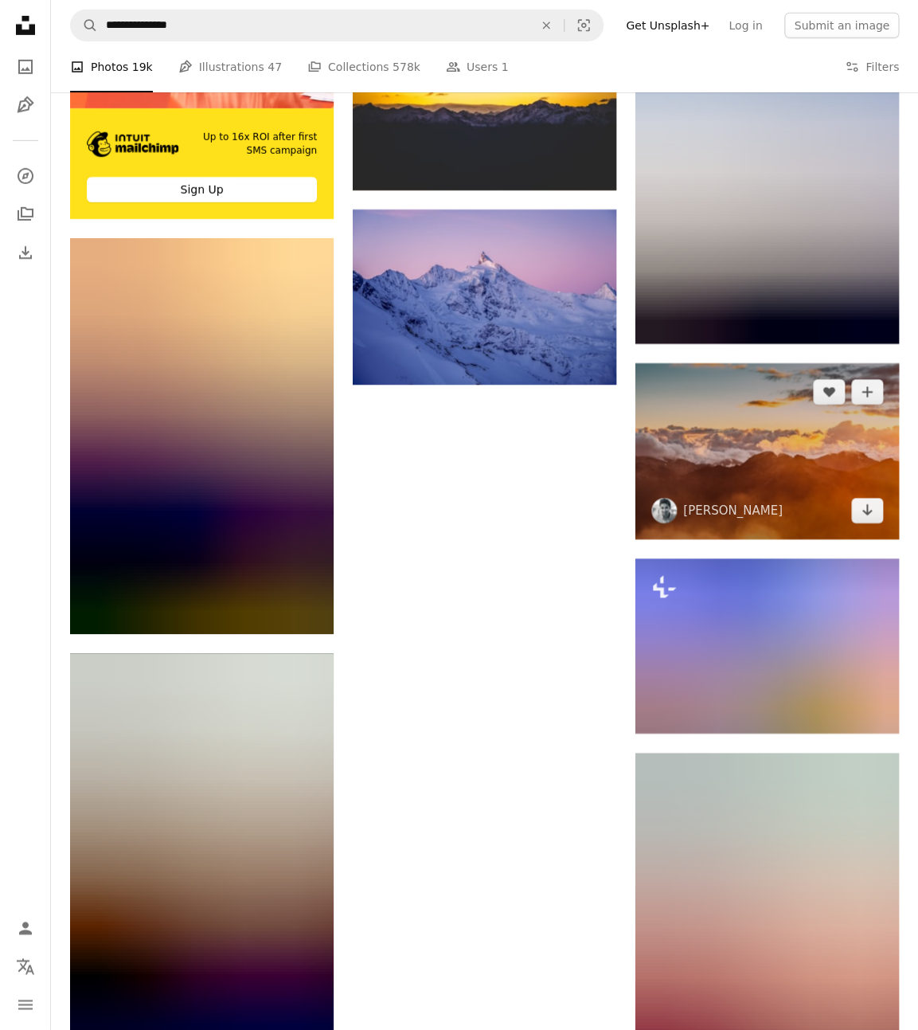
scroll to position [3401, 0]
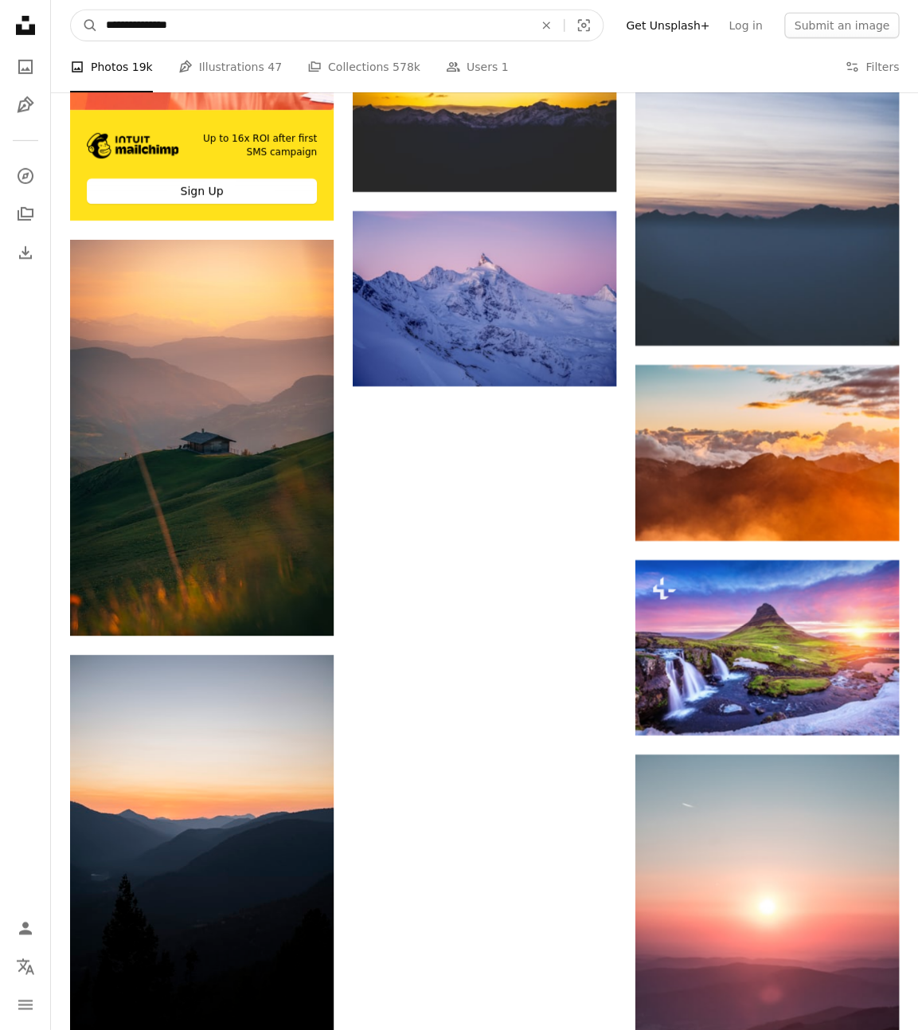
click at [138, 27] on input "**********" at bounding box center [313, 25] width 431 height 30
click at [139, 27] on input "**********" at bounding box center [313, 25] width 431 height 30
type input "**********"
click button "A magnifying glass" at bounding box center [84, 25] width 27 height 30
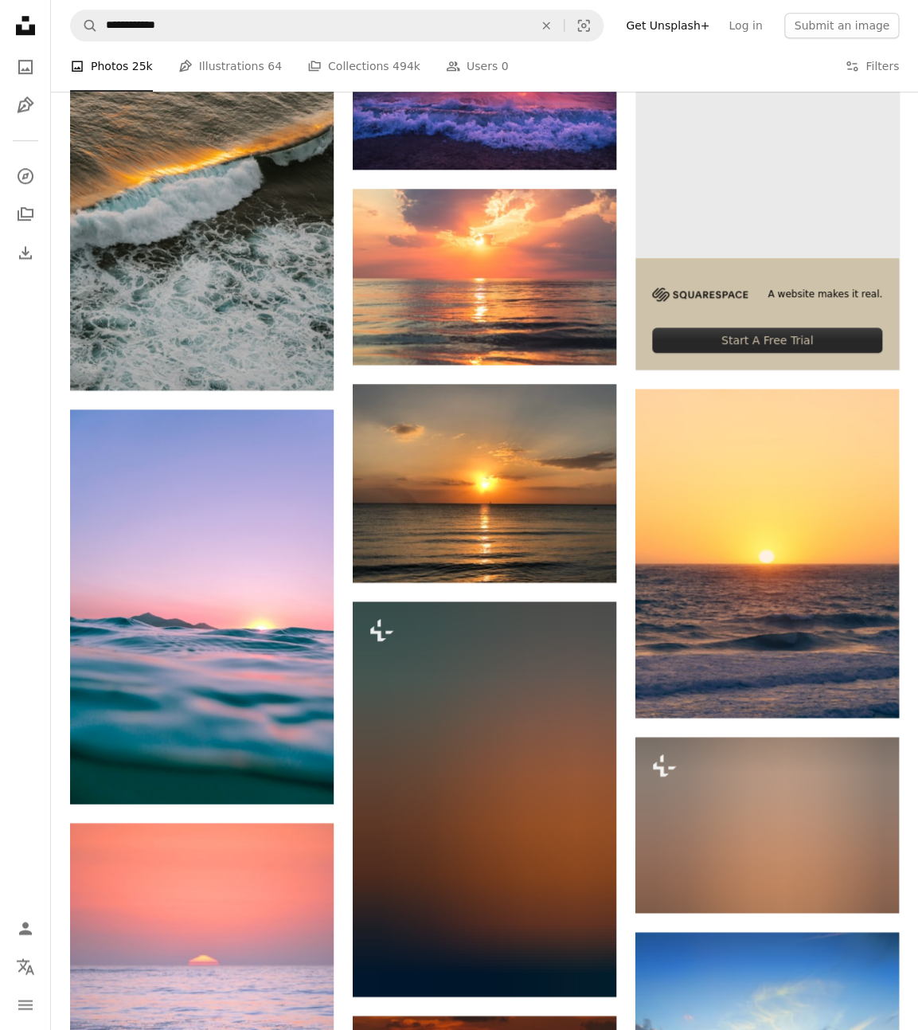
scroll to position [401, 0]
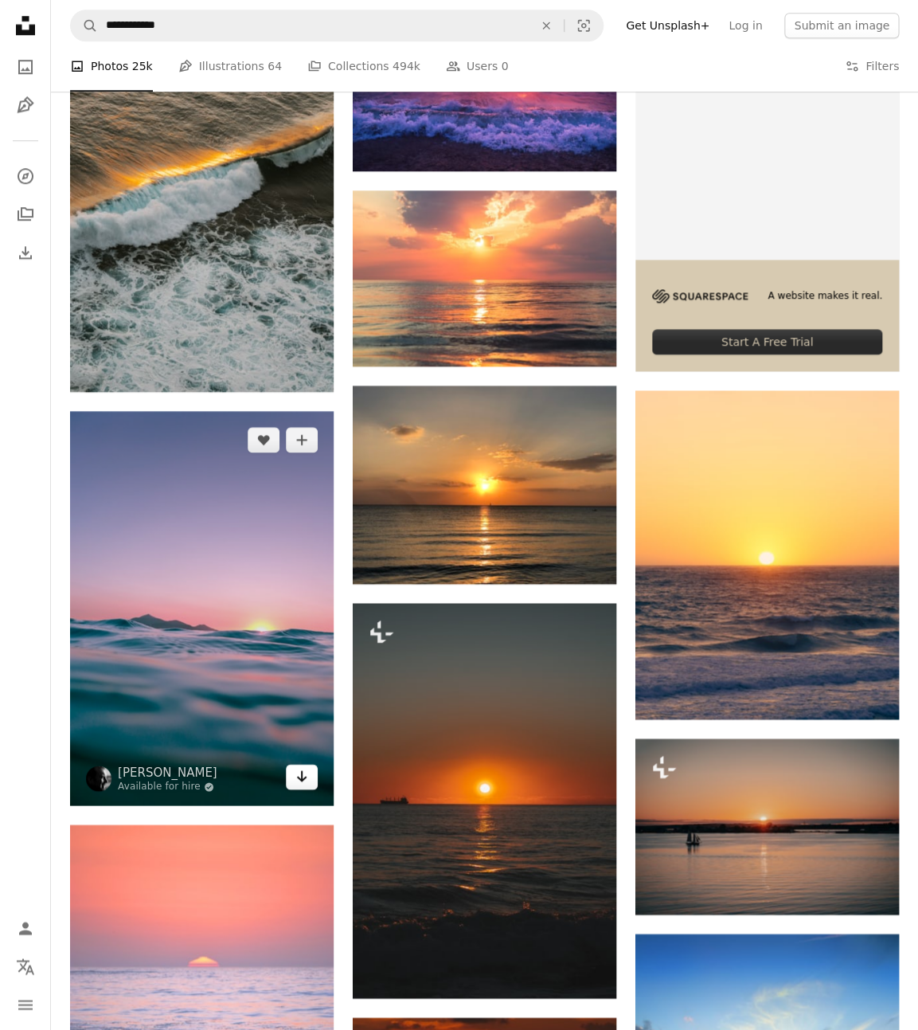
click at [305, 780] on icon "Arrow pointing down" at bounding box center [301, 775] width 13 height 19
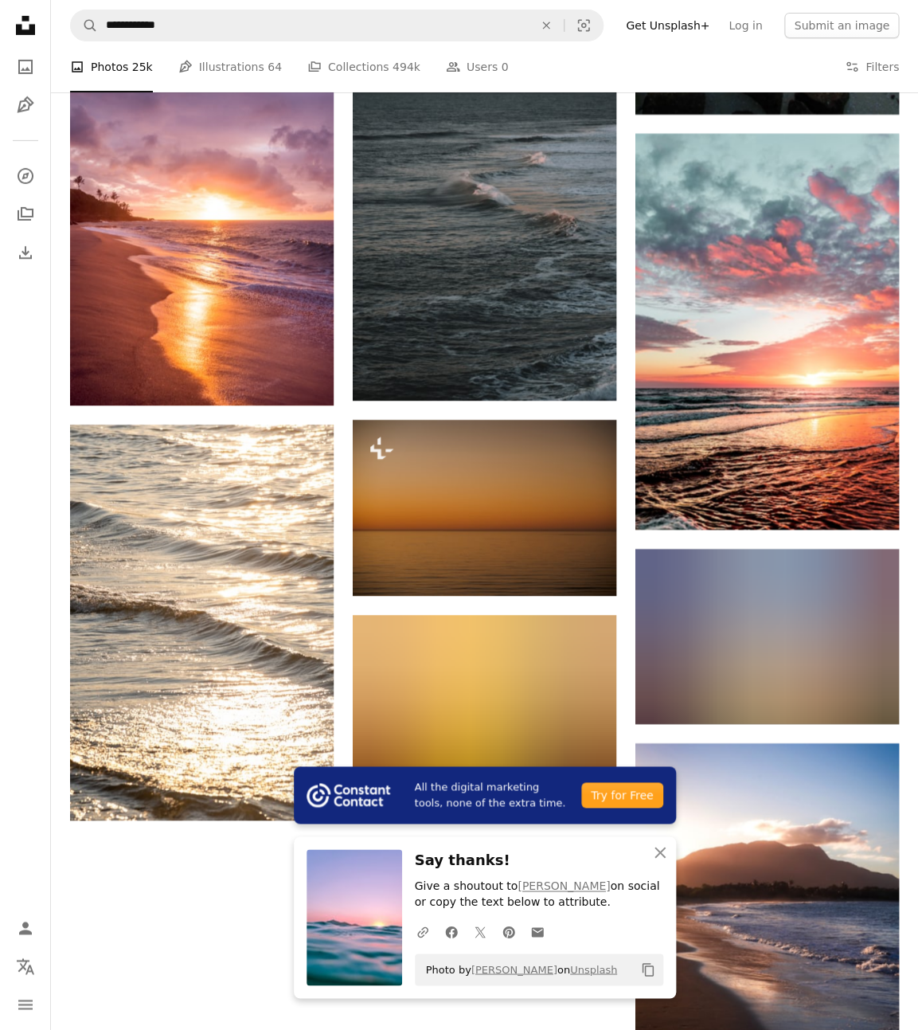
scroll to position [1737, 0]
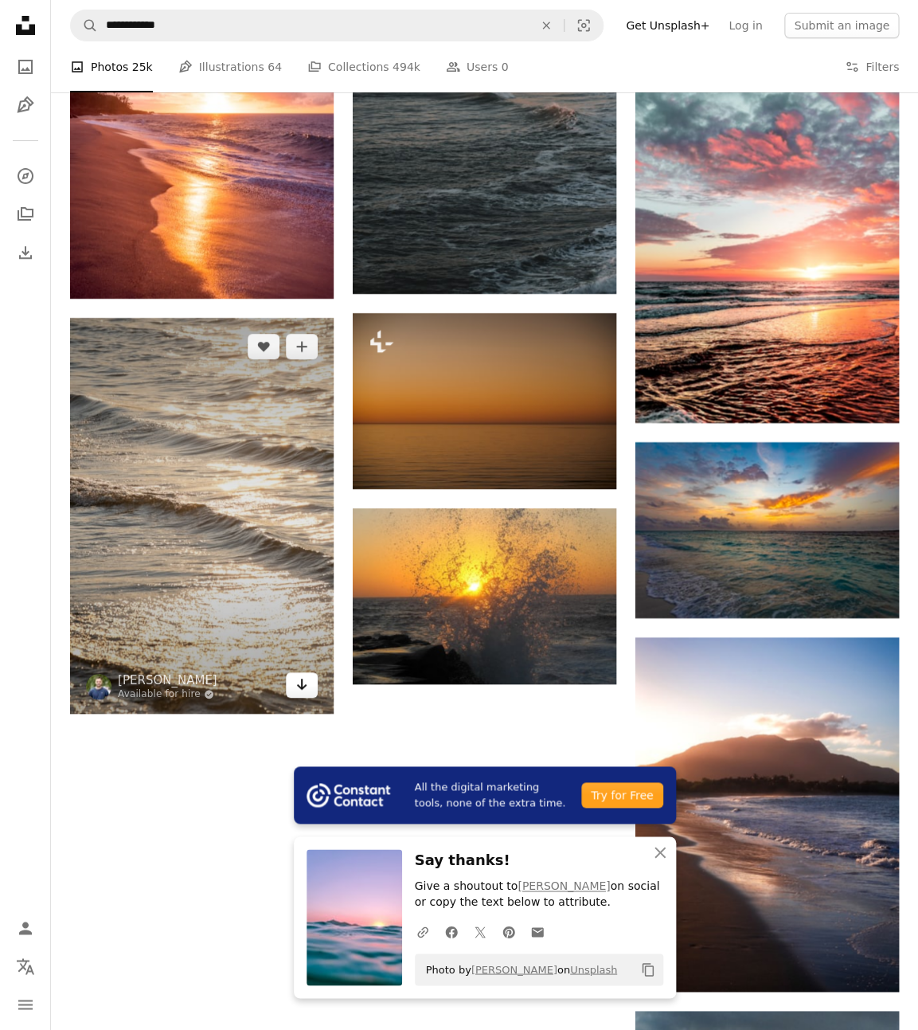
drag, startPoint x: 295, startPoint y: 682, endPoint x: 303, endPoint y: 677, distance: 8.6
click at [296, 682] on icon "Arrow pointing down" at bounding box center [301, 684] width 13 height 19
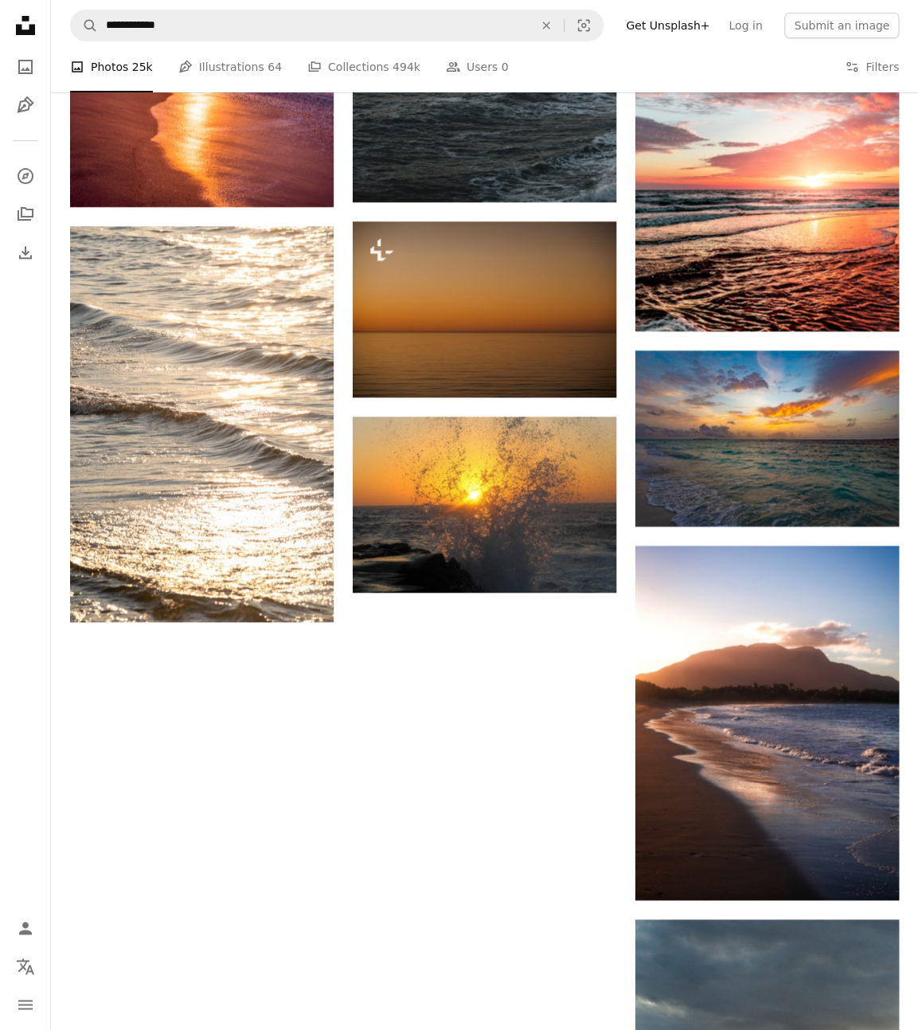
scroll to position [1561, 0]
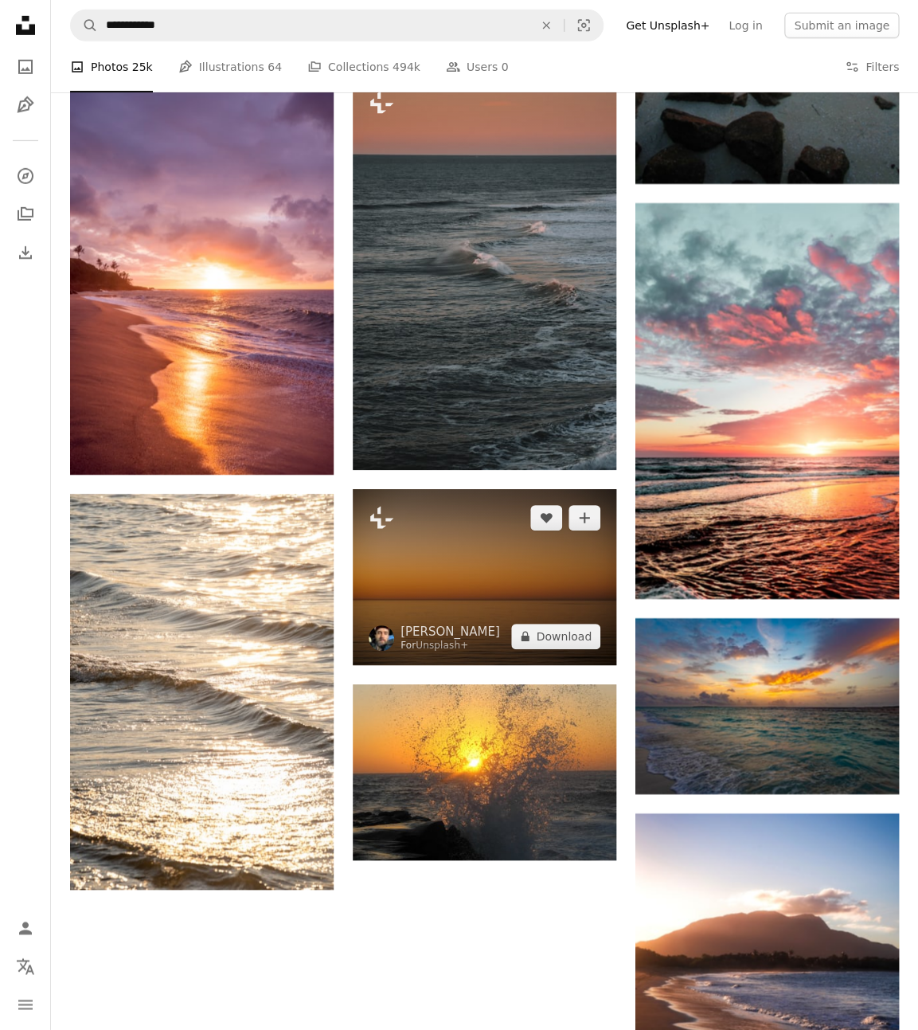
click at [564, 529] on img at bounding box center [485, 577] width 264 height 176
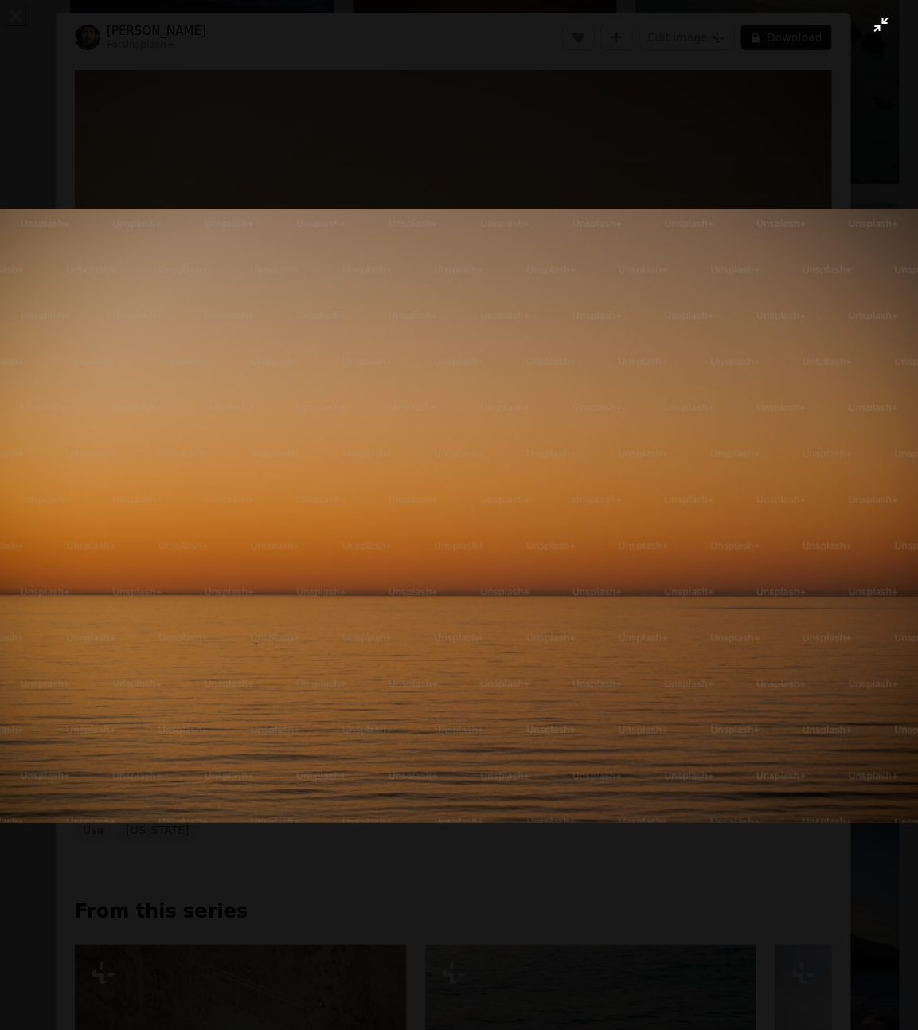
click at [842, 115] on button "Zoom out on this image" at bounding box center [459, 514] width 920 height 1031
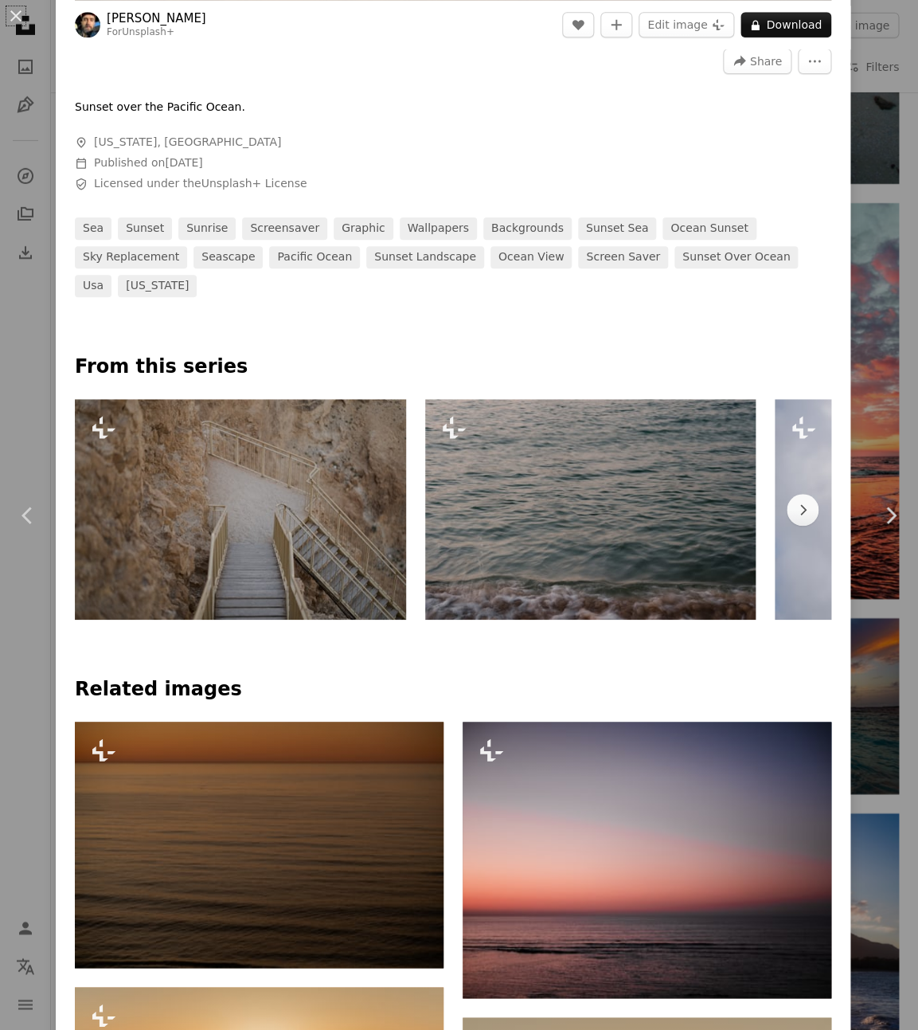
scroll to position [654, 0]
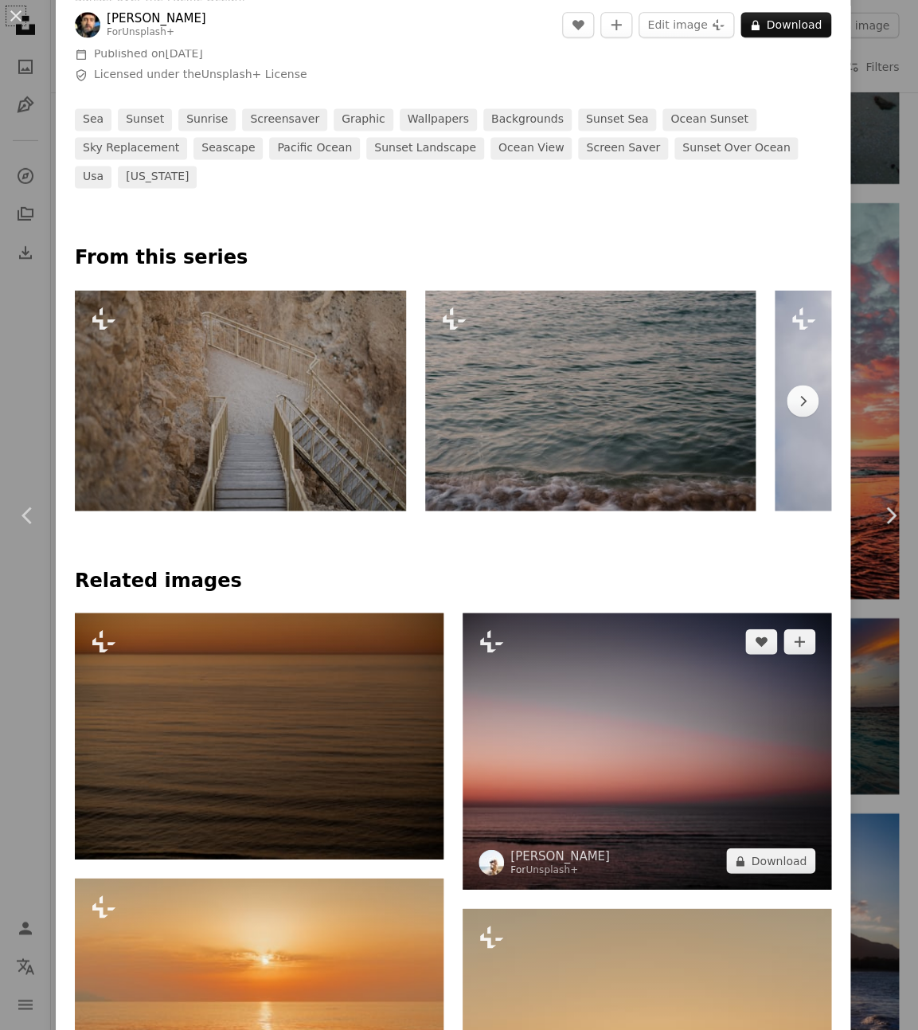
click at [641, 715] on img at bounding box center [647, 750] width 369 height 276
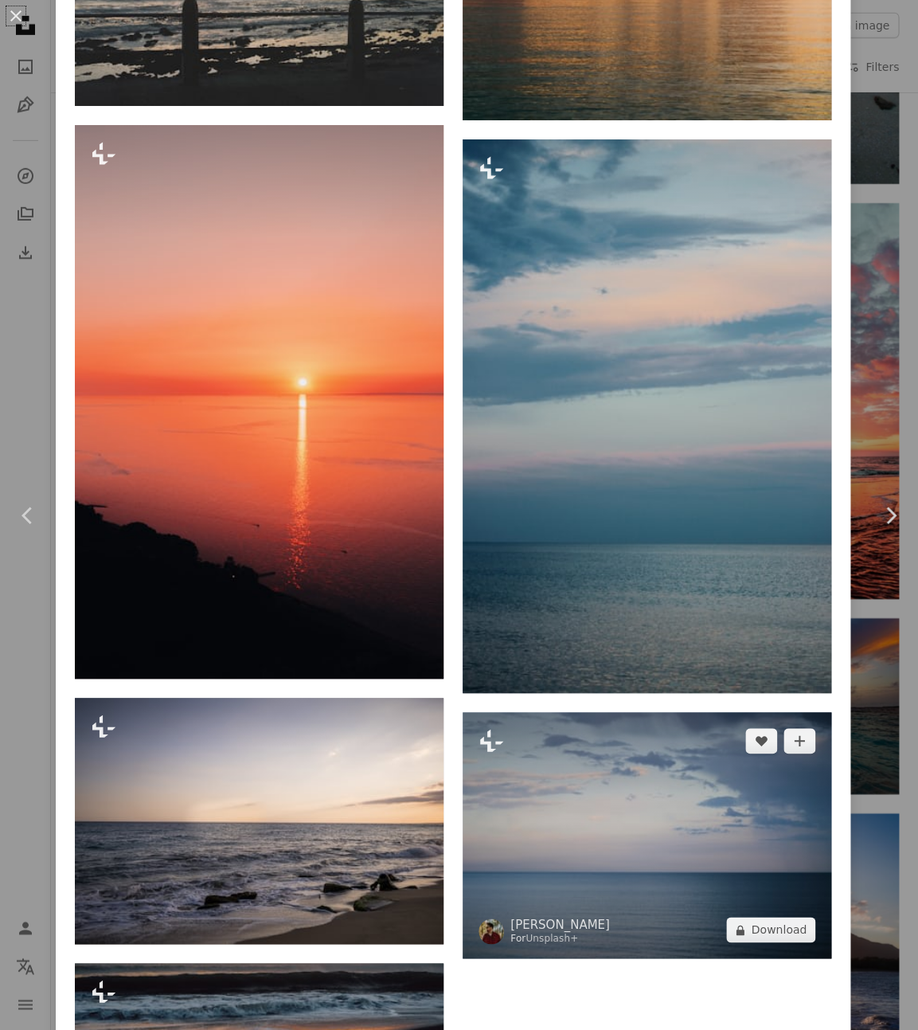
scroll to position [3827, 0]
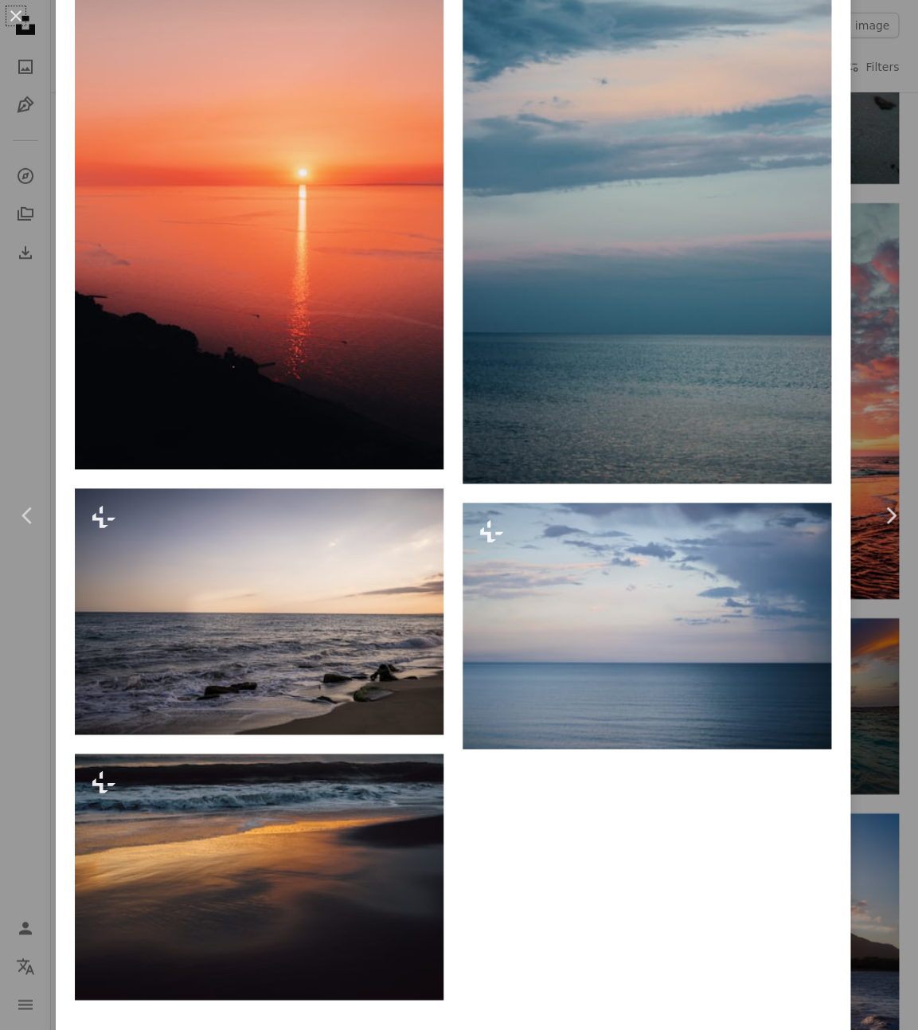
click at [876, 714] on div "An X shape Chevron left Chevron right [PERSON_NAME] For Unsplash+ A heart A plu…" at bounding box center [459, 515] width 918 height 1030
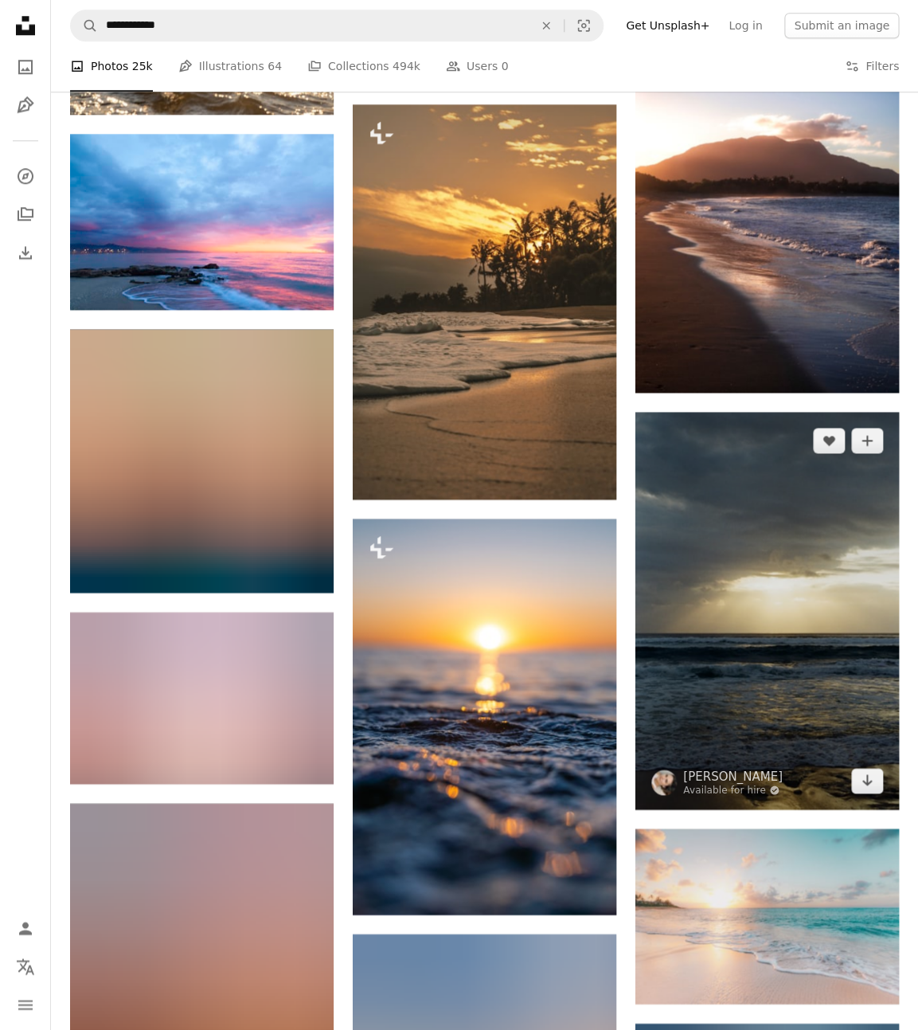
scroll to position [2595, 0]
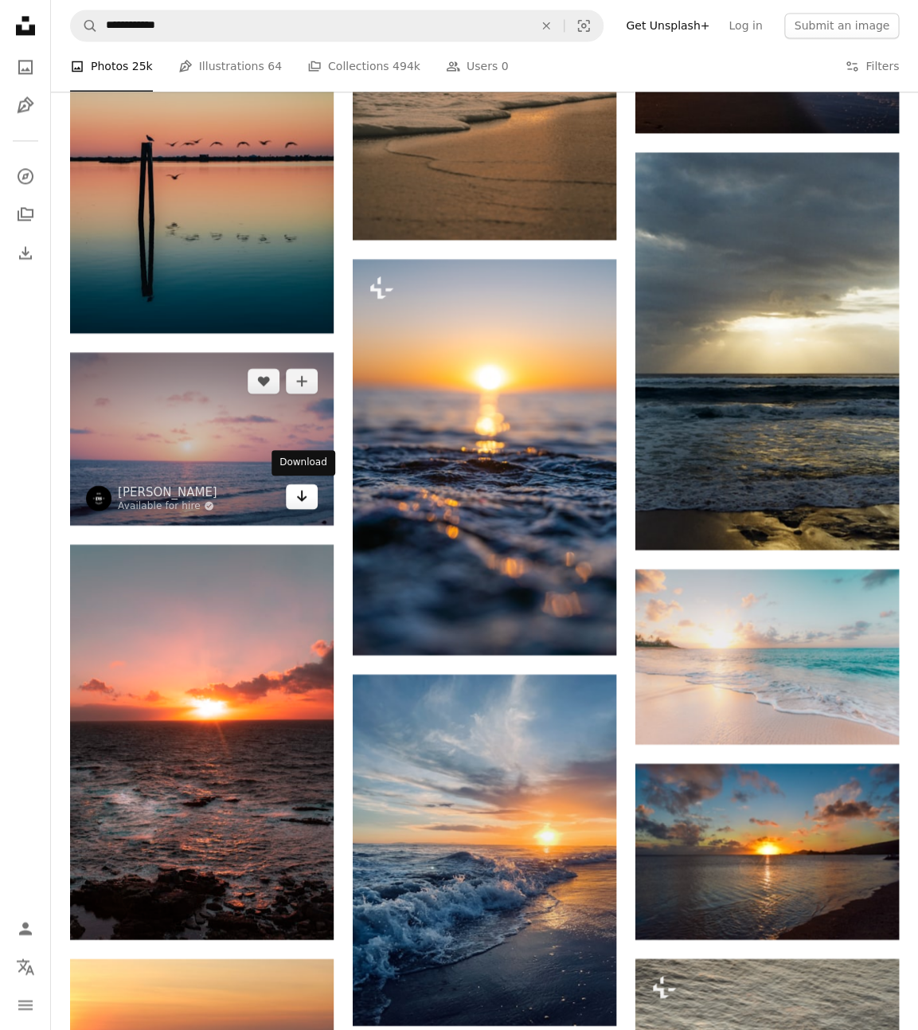
click at [297, 497] on icon "Arrow pointing down" at bounding box center [301, 495] width 13 height 19
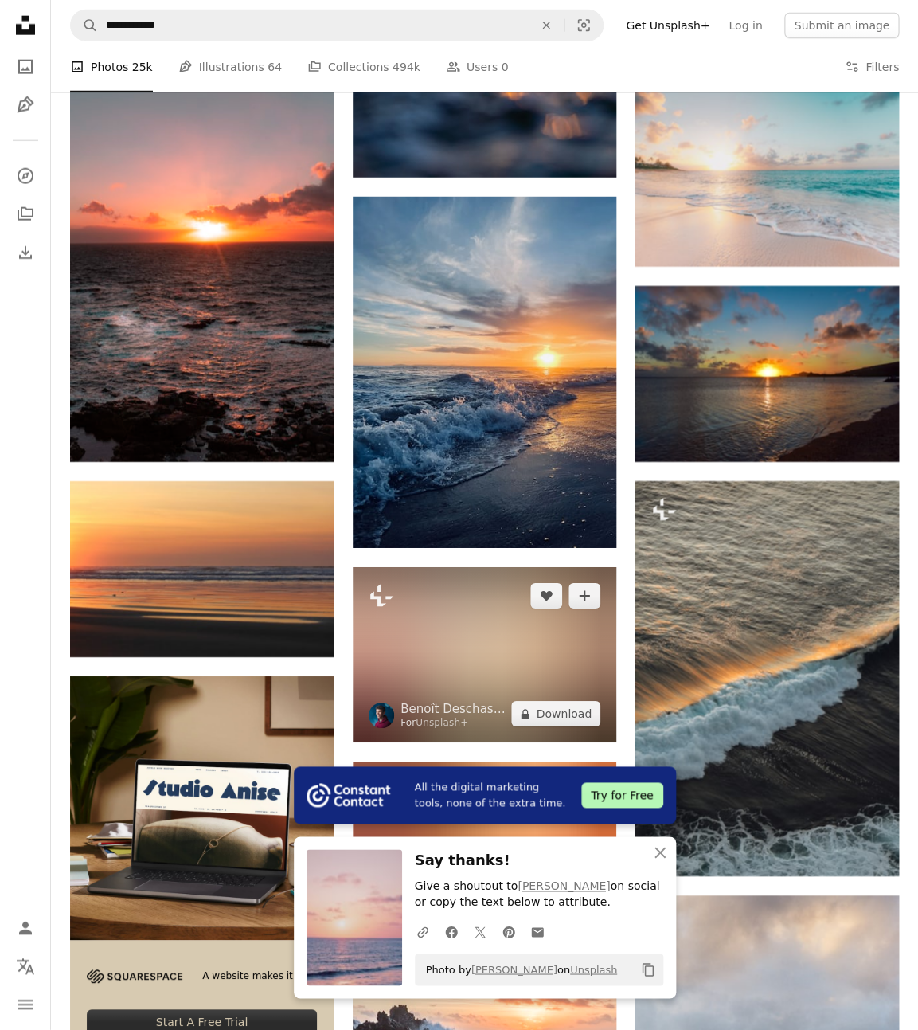
scroll to position [3211, 0]
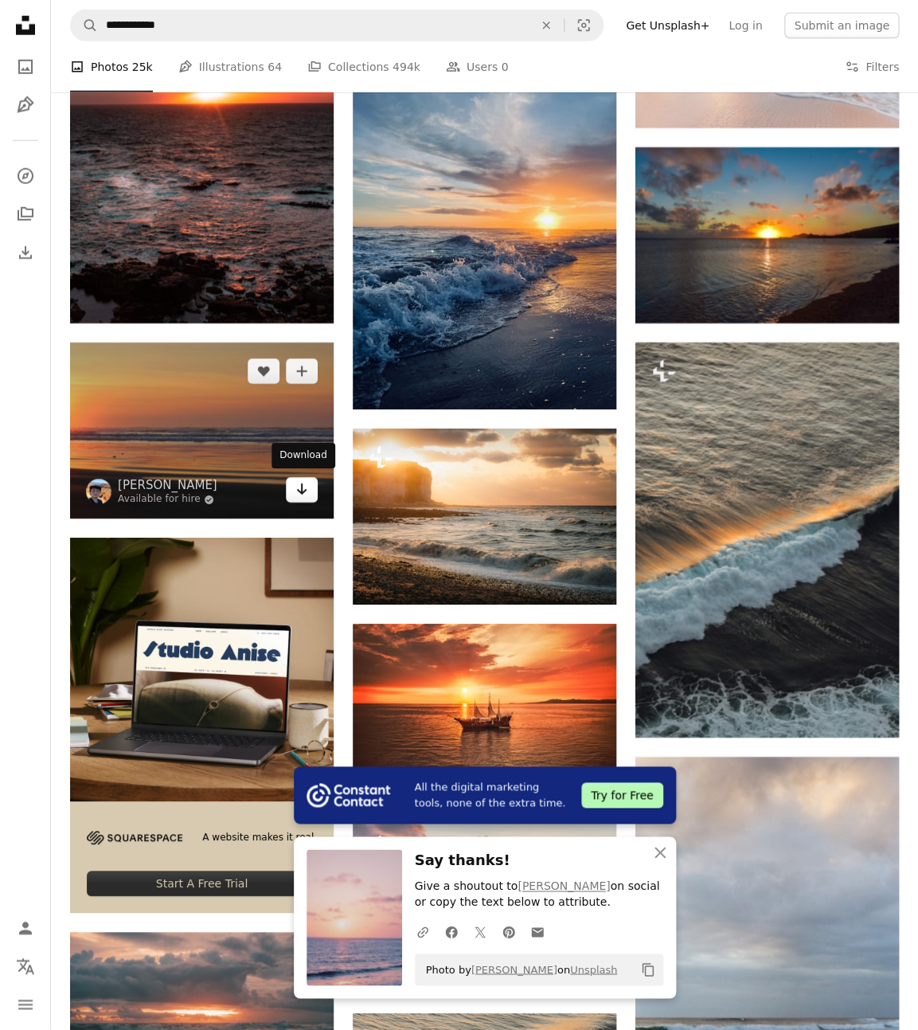
click at [299, 488] on icon "Download" at bounding box center [302, 488] width 10 height 11
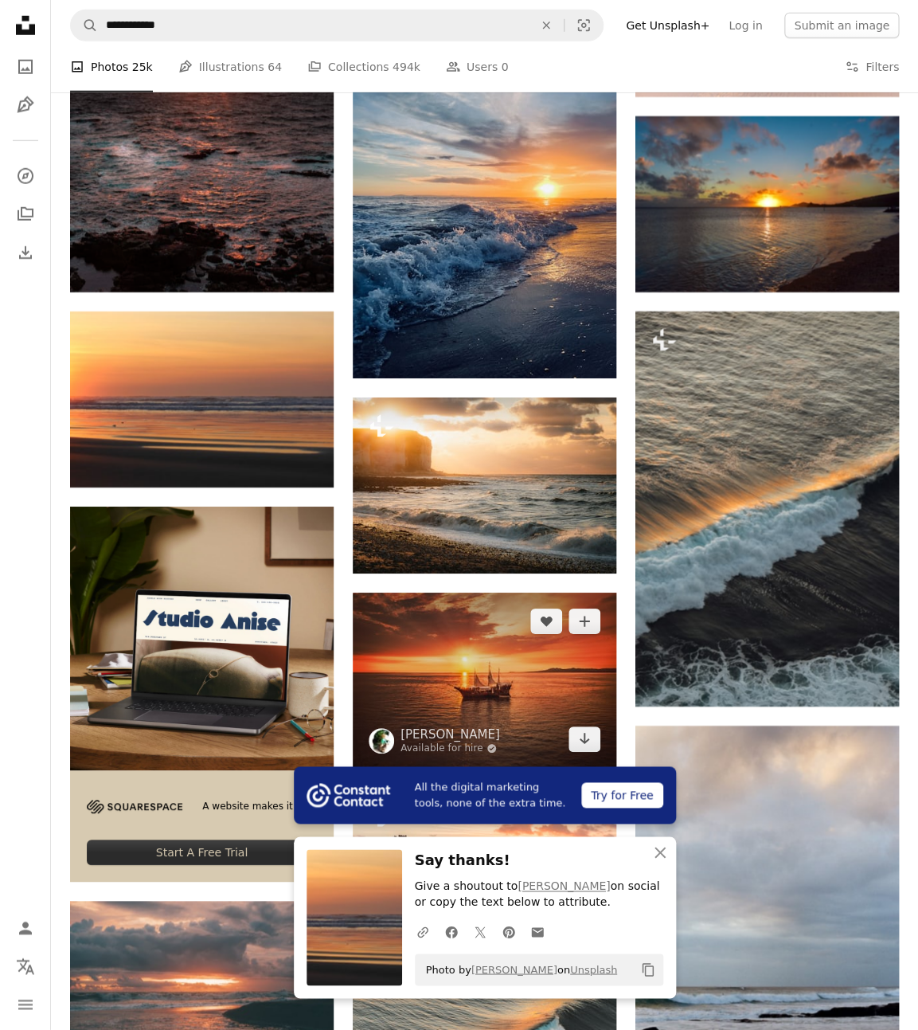
scroll to position [3482, 0]
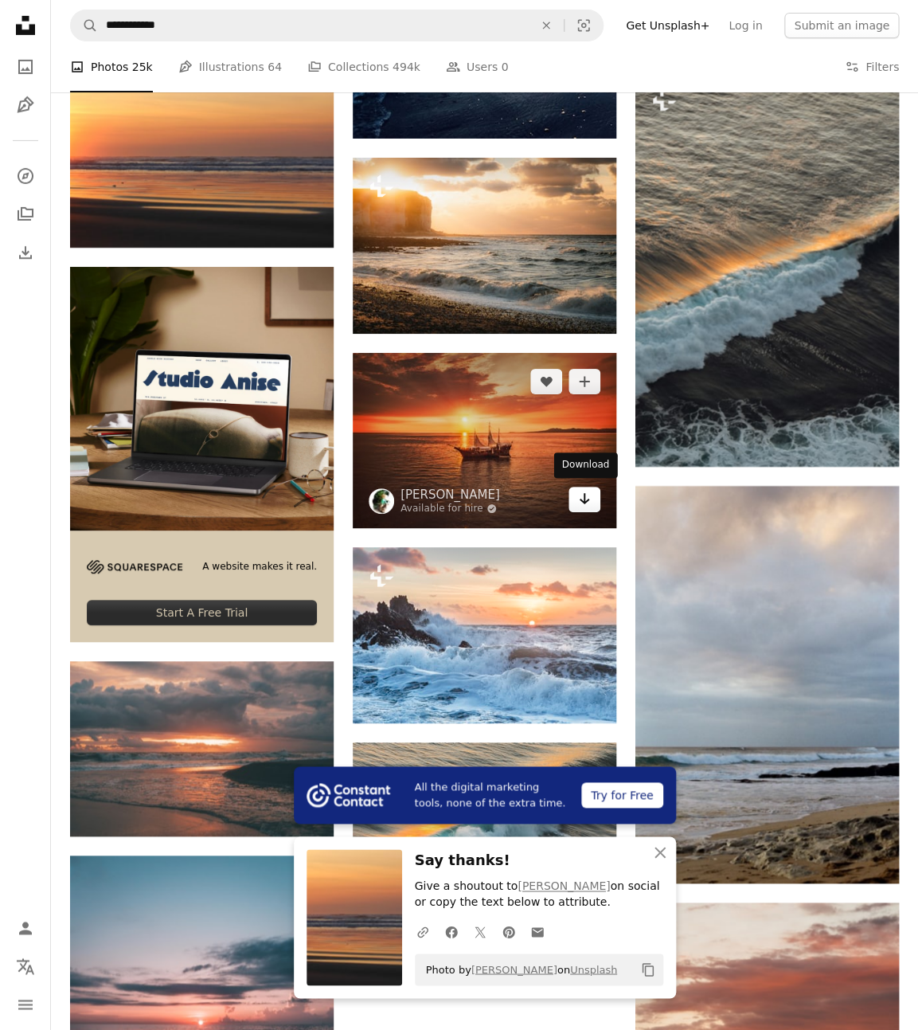
click at [583, 493] on icon "Arrow pointing down" at bounding box center [584, 498] width 13 height 19
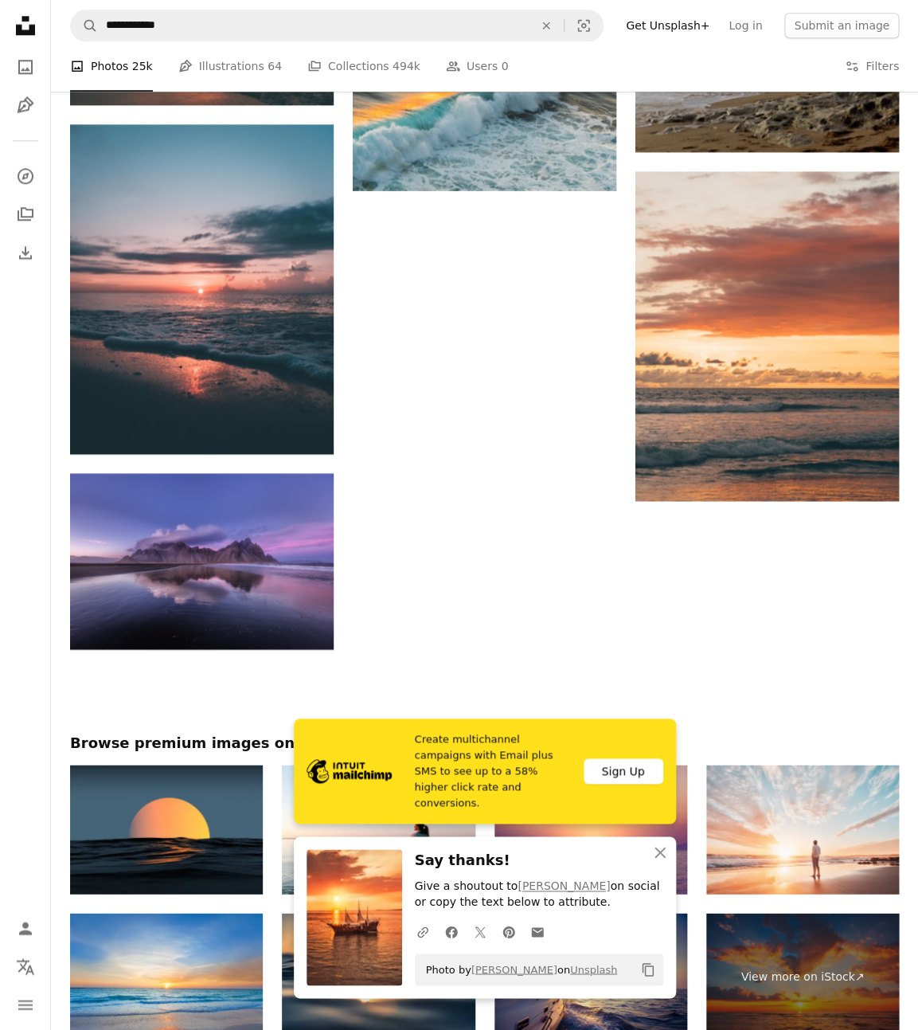
scroll to position [4329, 0]
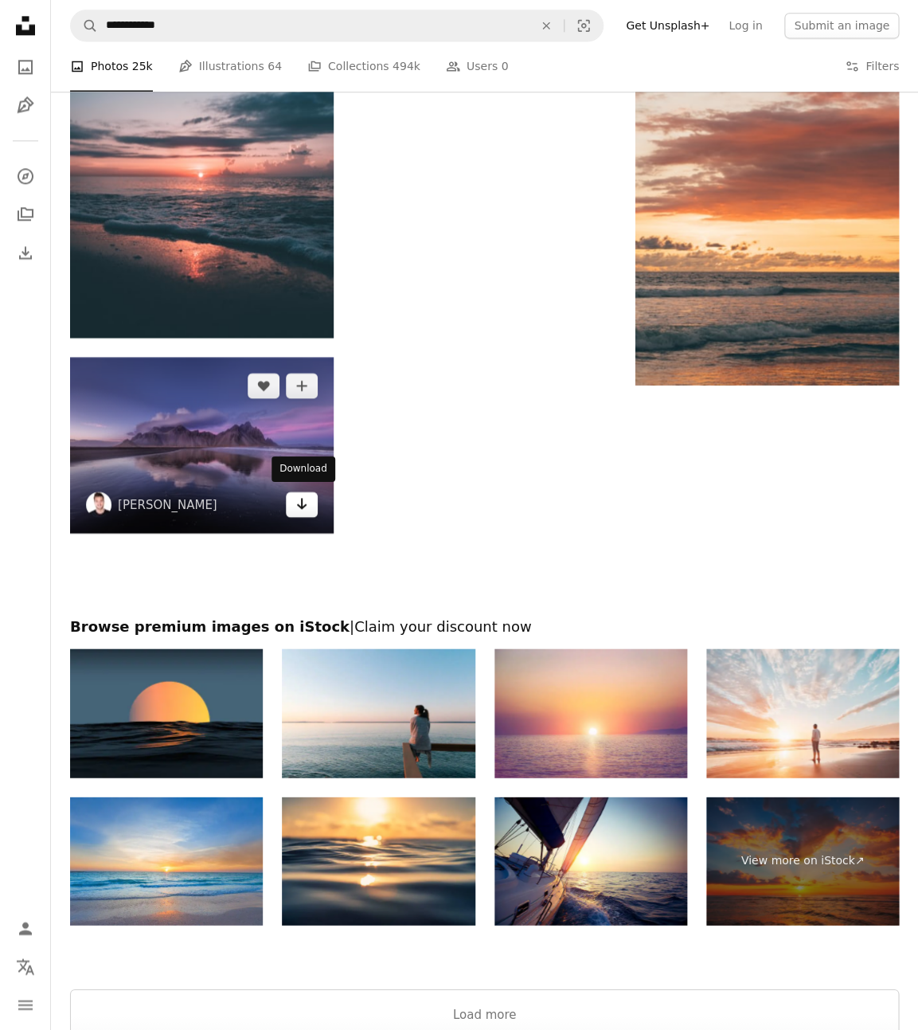
click at [311, 500] on link "Arrow pointing down" at bounding box center [302, 503] width 32 height 25
